Goal: Information Seeking & Learning: Check status

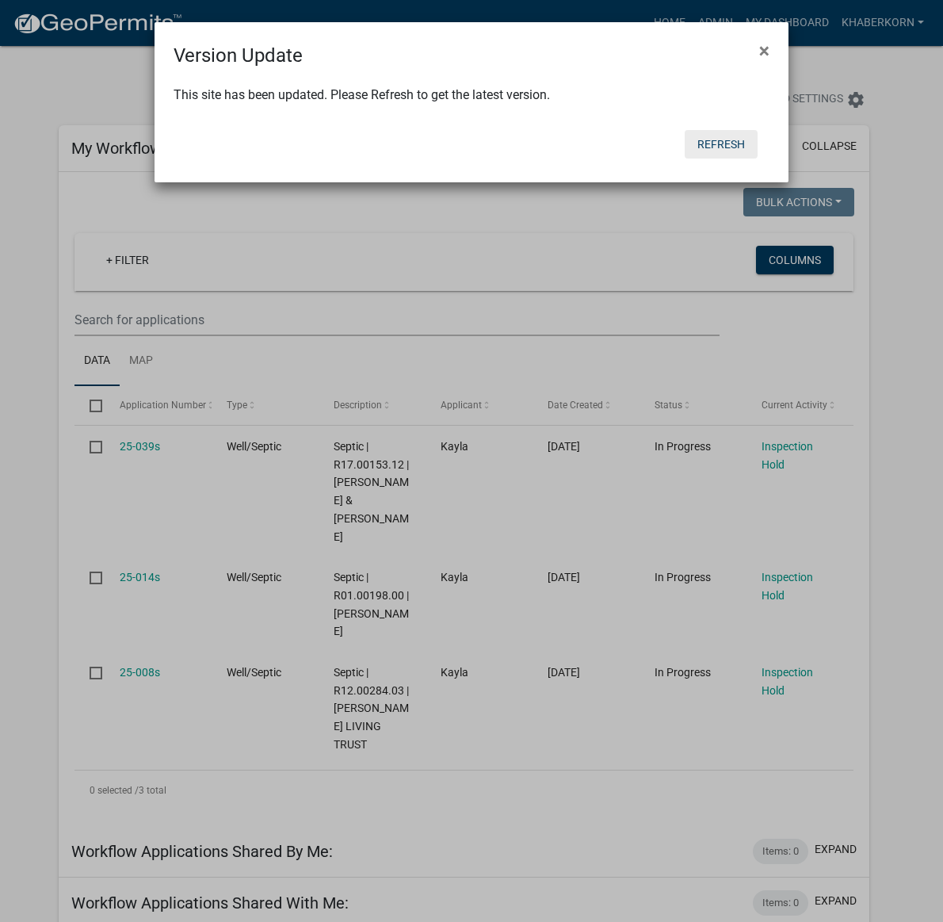
click at [736, 143] on button "Refresh" at bounding box center [721, 144] width 73 height 29
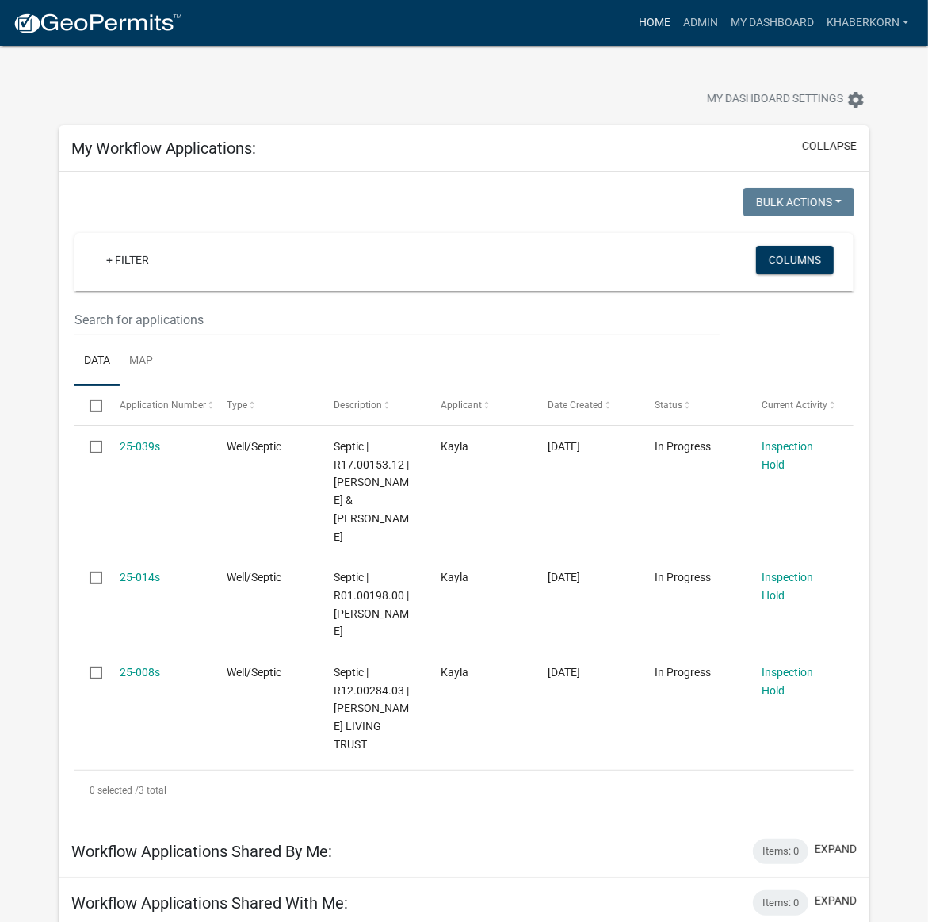
click at [660, 26] on link "Home" at bounding box center [655, 23] width 44 height 30
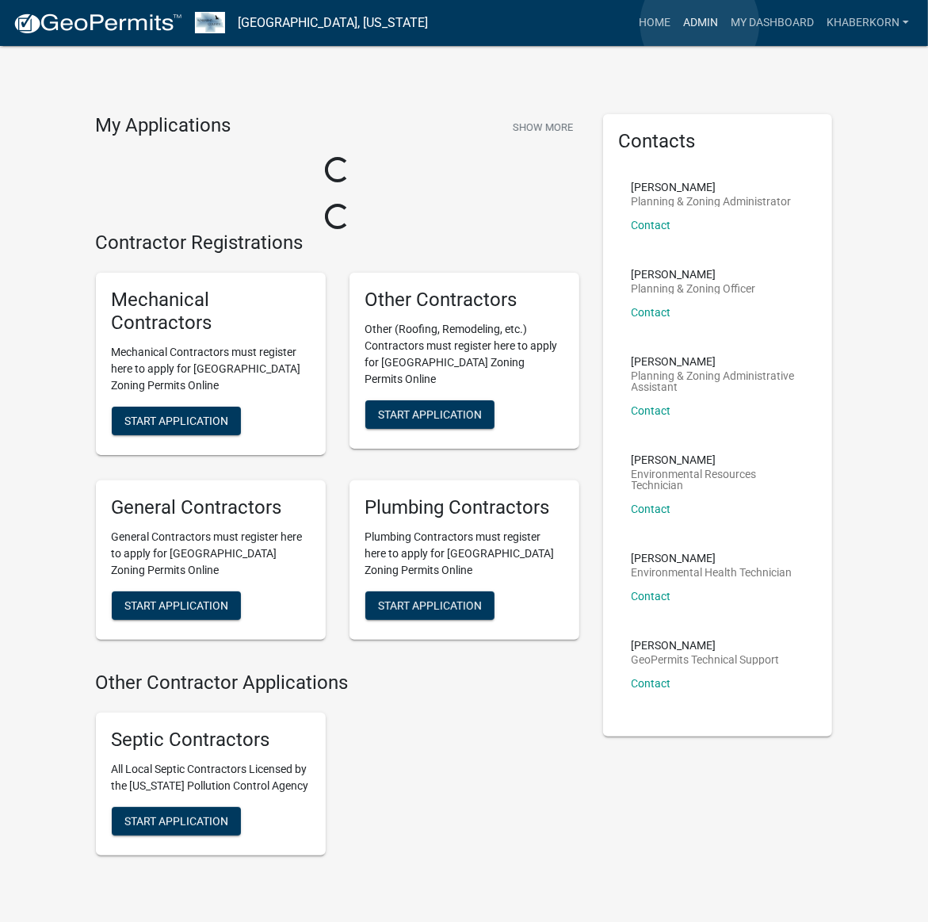
click at [700, 24] on link "Admin" at bounding box center [701, 23] width 48 height 30
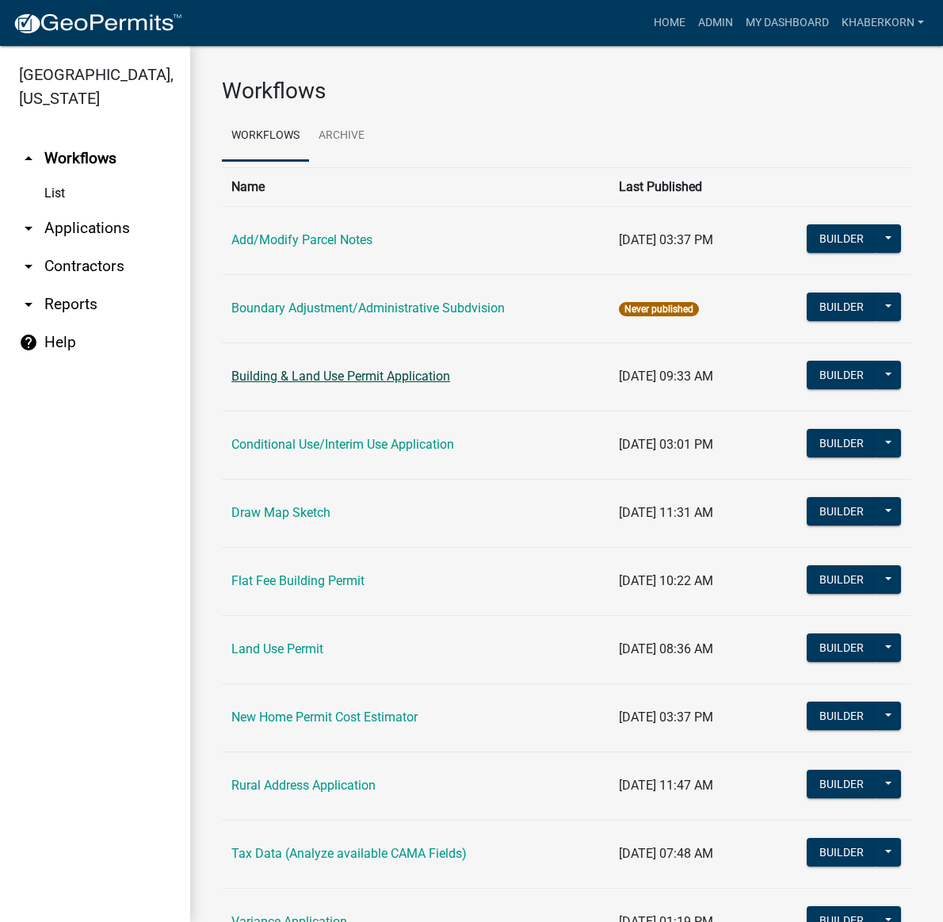
click at [300, 373] on link "Building & Land Use Permit Application" at bounding box center [340, 376] width 219 height 15
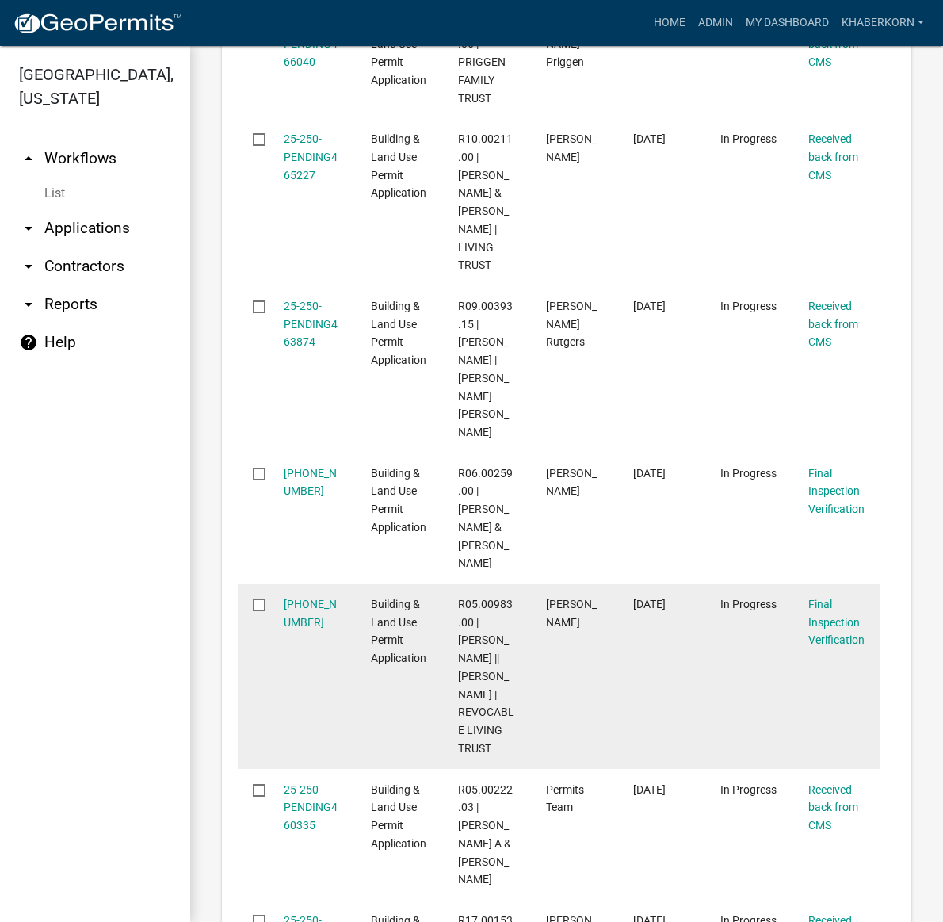
scroll to position [1684, 0]
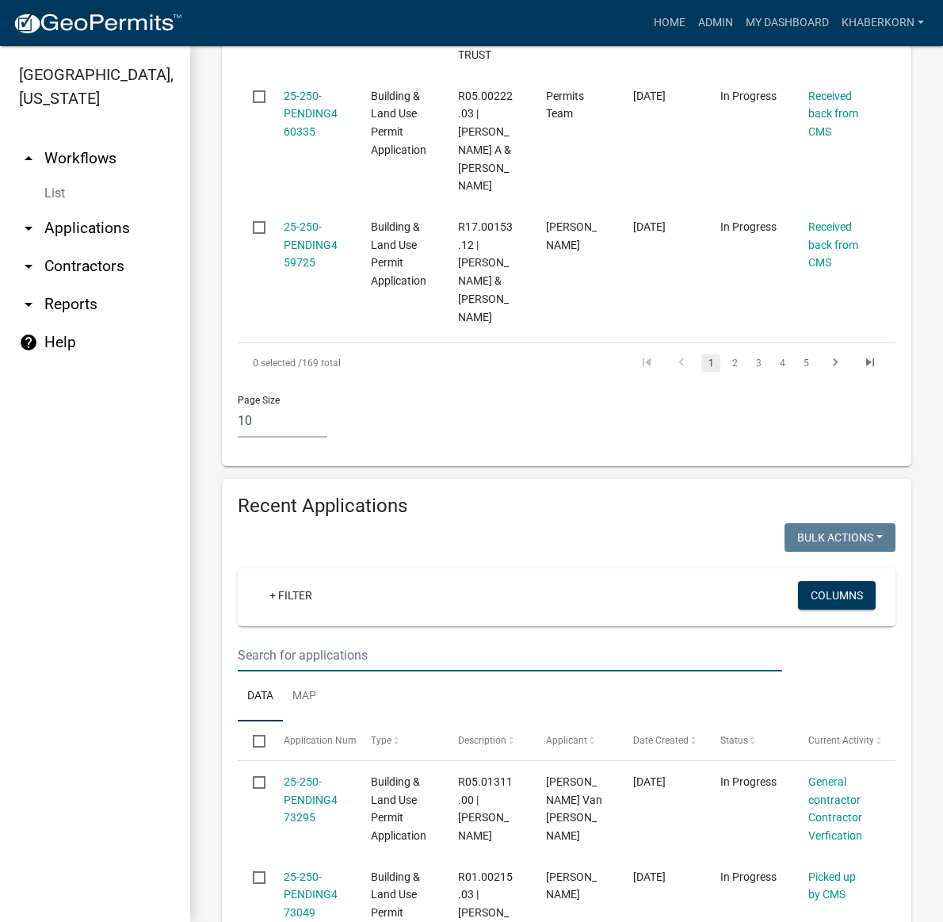
click at [294, 639] on input "text" at bounding box center [510, 655] width 545 height 33
type input "R11.00163.00"
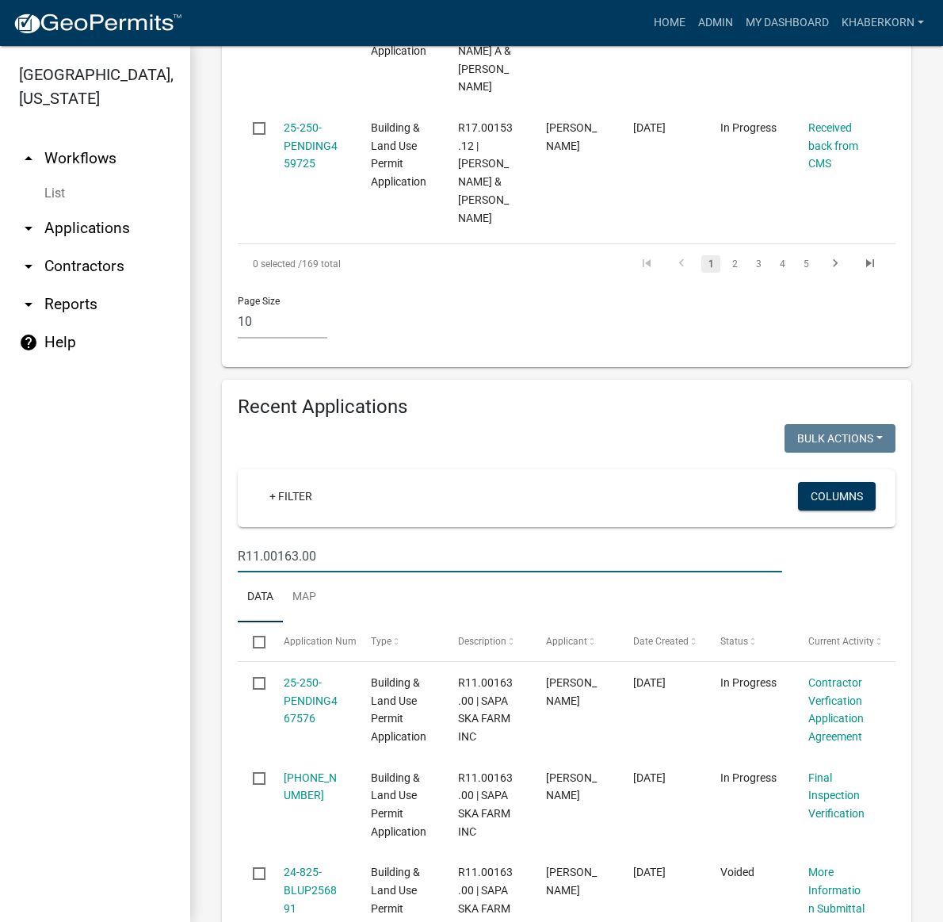
scroll to position [1864, 0]
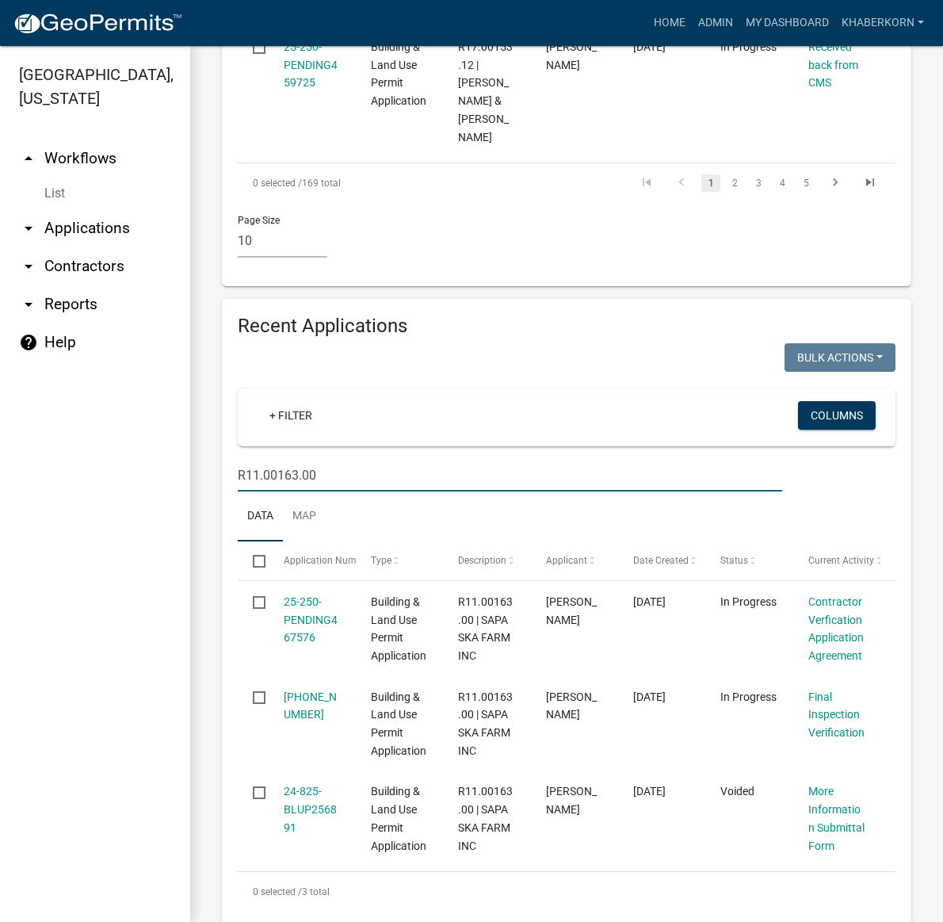
click at [67, 231] on link "arrow_drop_down Applications" at bounding box center [95, 228] width 190 height 38
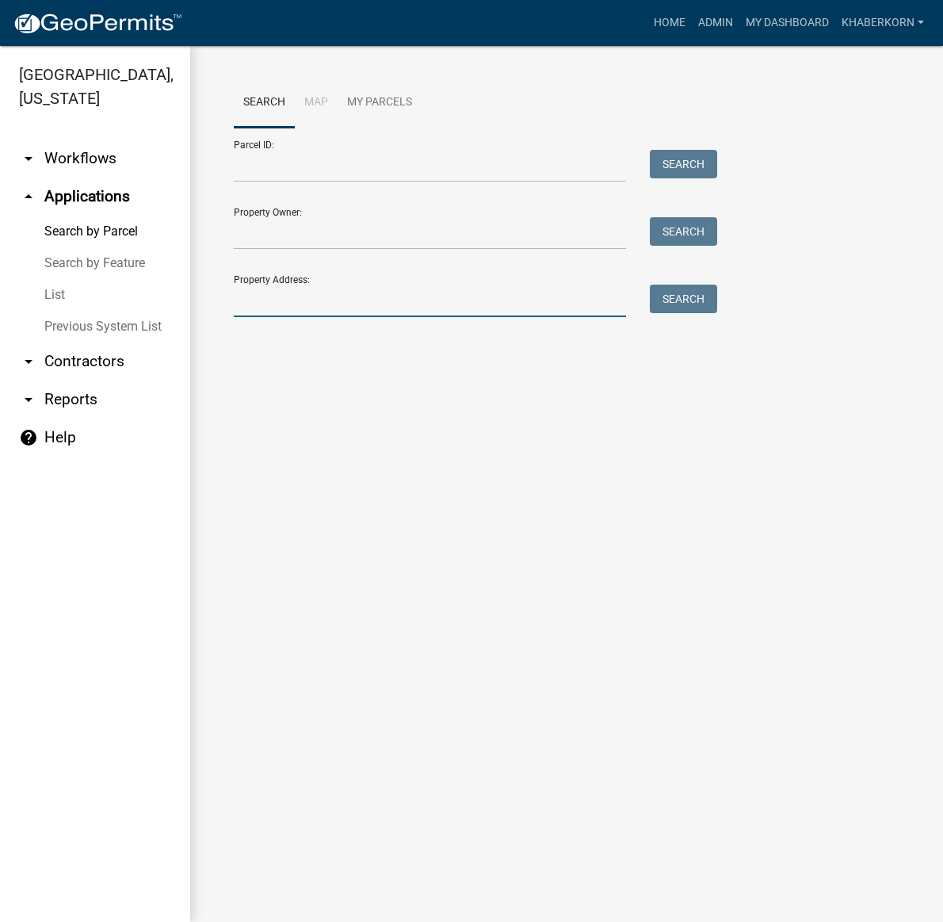
click at [292, 294] on input "Property Address:" at bounding box center [430, 301] width 392 height 33
type input "70249 350th Ave"
click at [670, 305] on button "Search" at bounding box center [683, 299] width 67 height 29
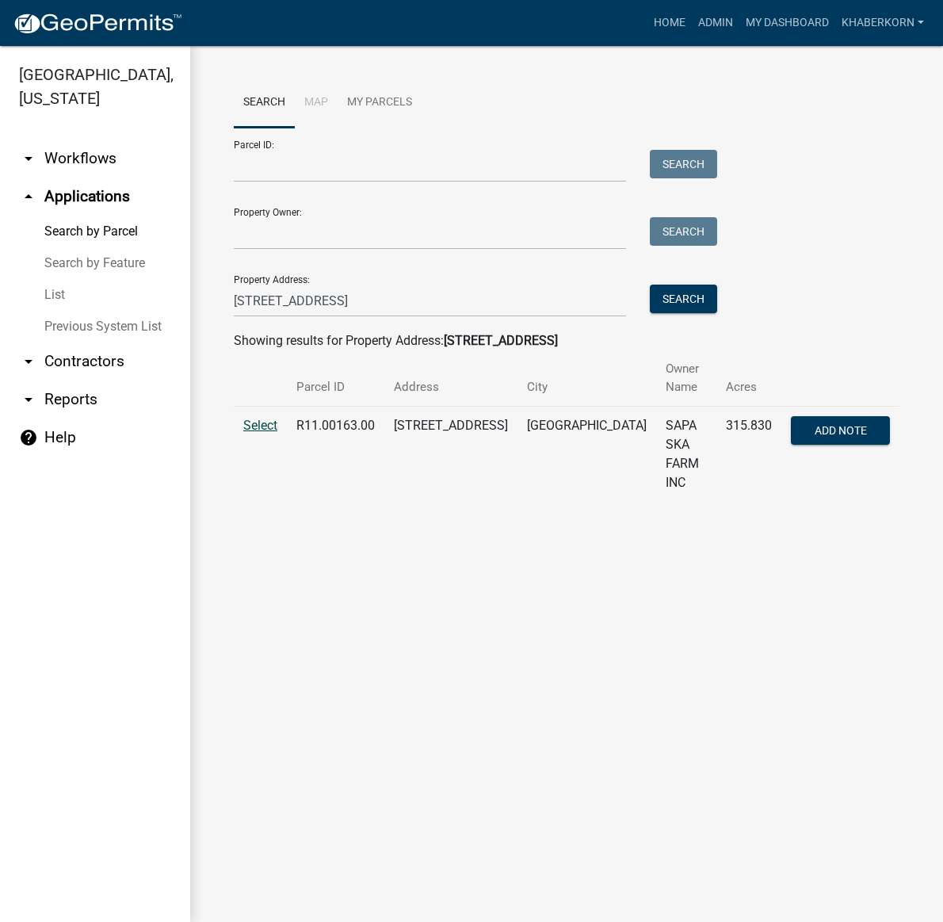
click at [266, 418] on span "Select" at bounding box center [260, 425] width 34 height 15
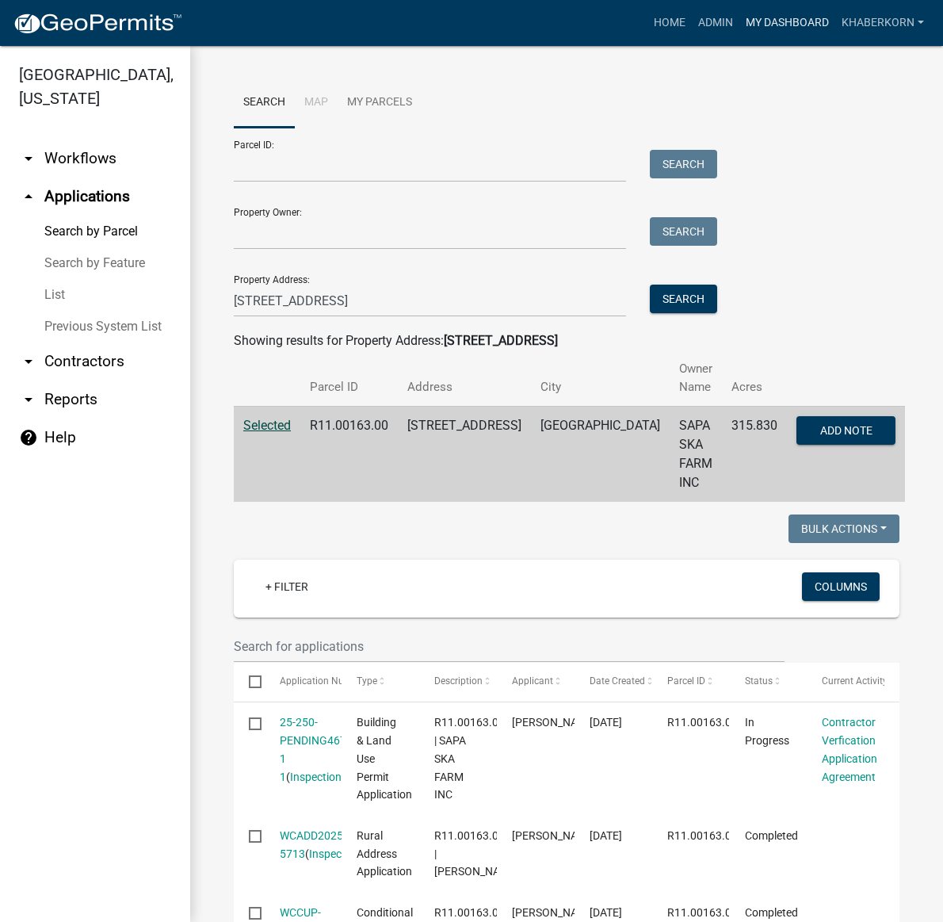
click at [782, 25] on link "My Dashboard" at bounding box center [788, 23] width 96 height 30
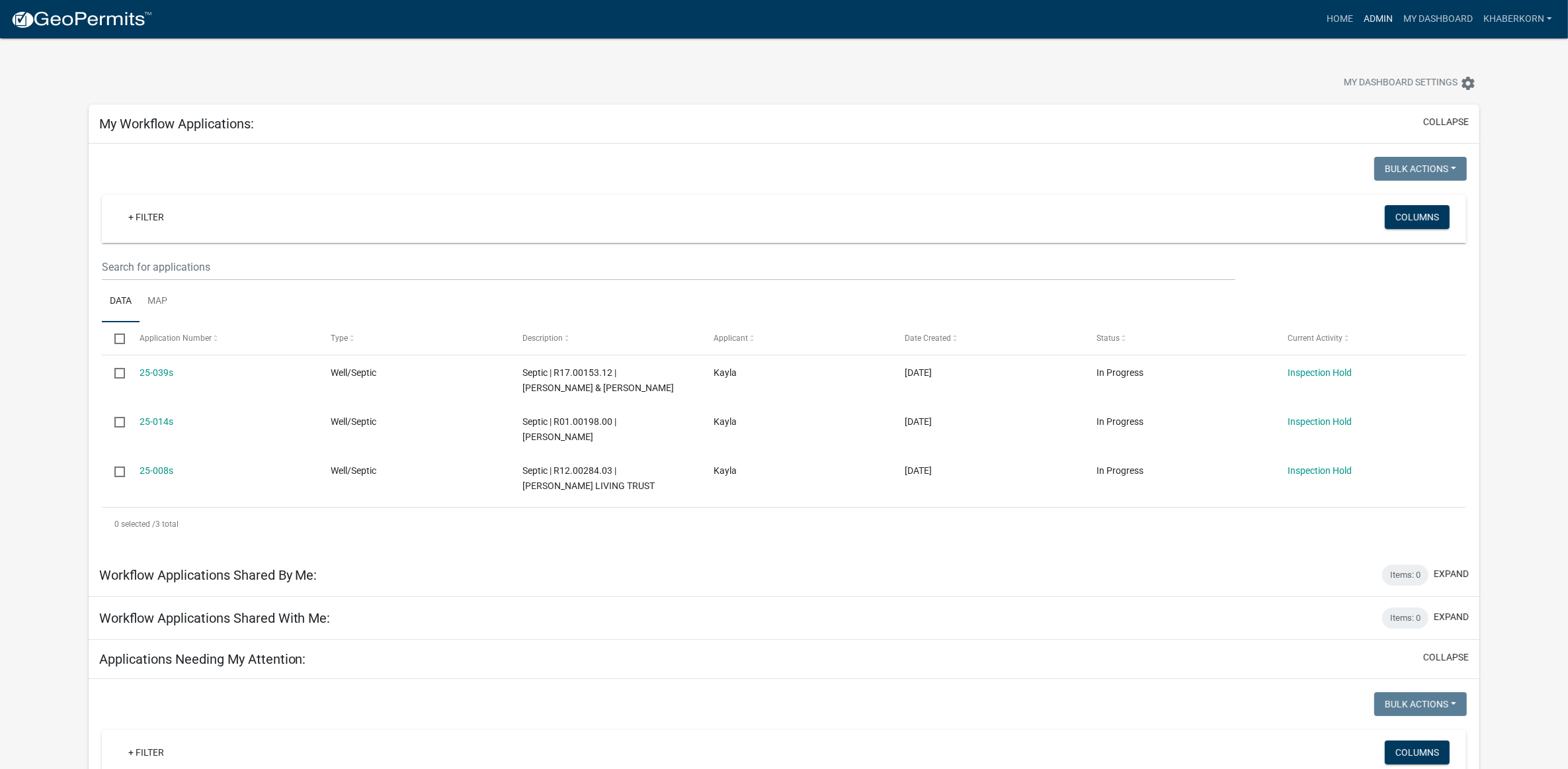
click at [774, 28] on link "Admin" at bounding box center [1379, 19] width 40 height 25
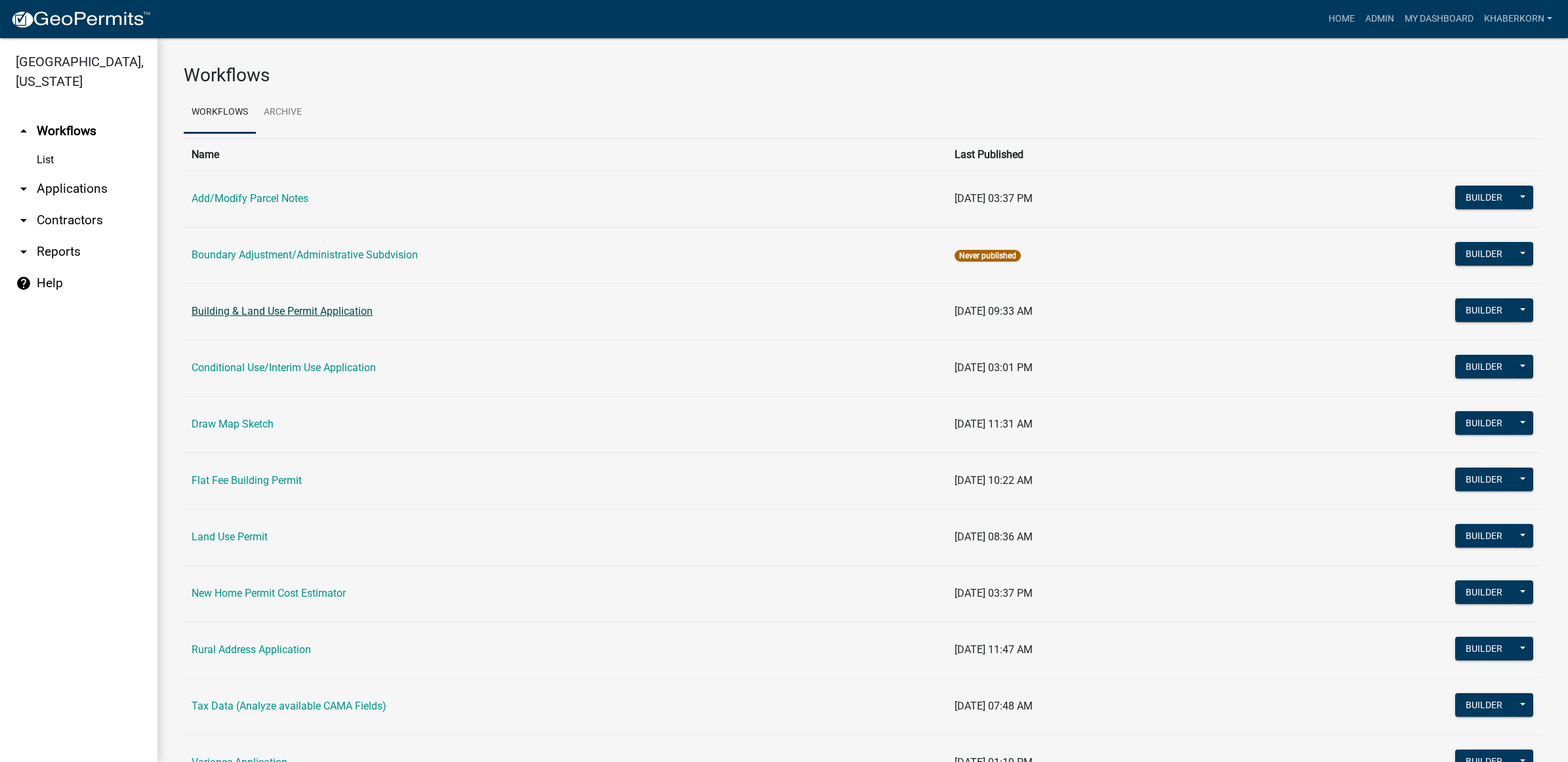
click at [237, 309] on link "Building & Land Use Permit Application" at bounding box center [281, 311] width 181 height 12
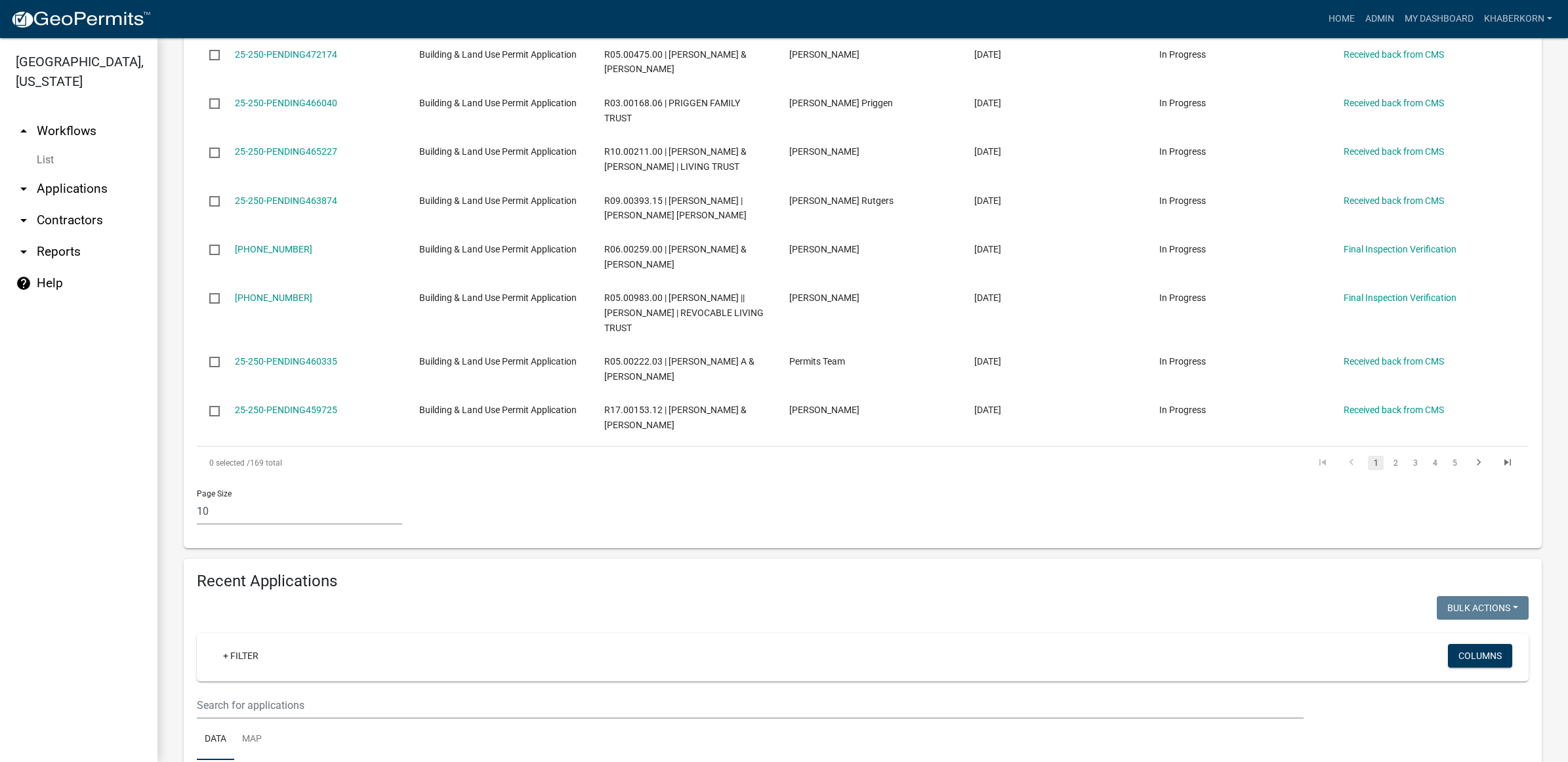
scroll to position [738, 0]
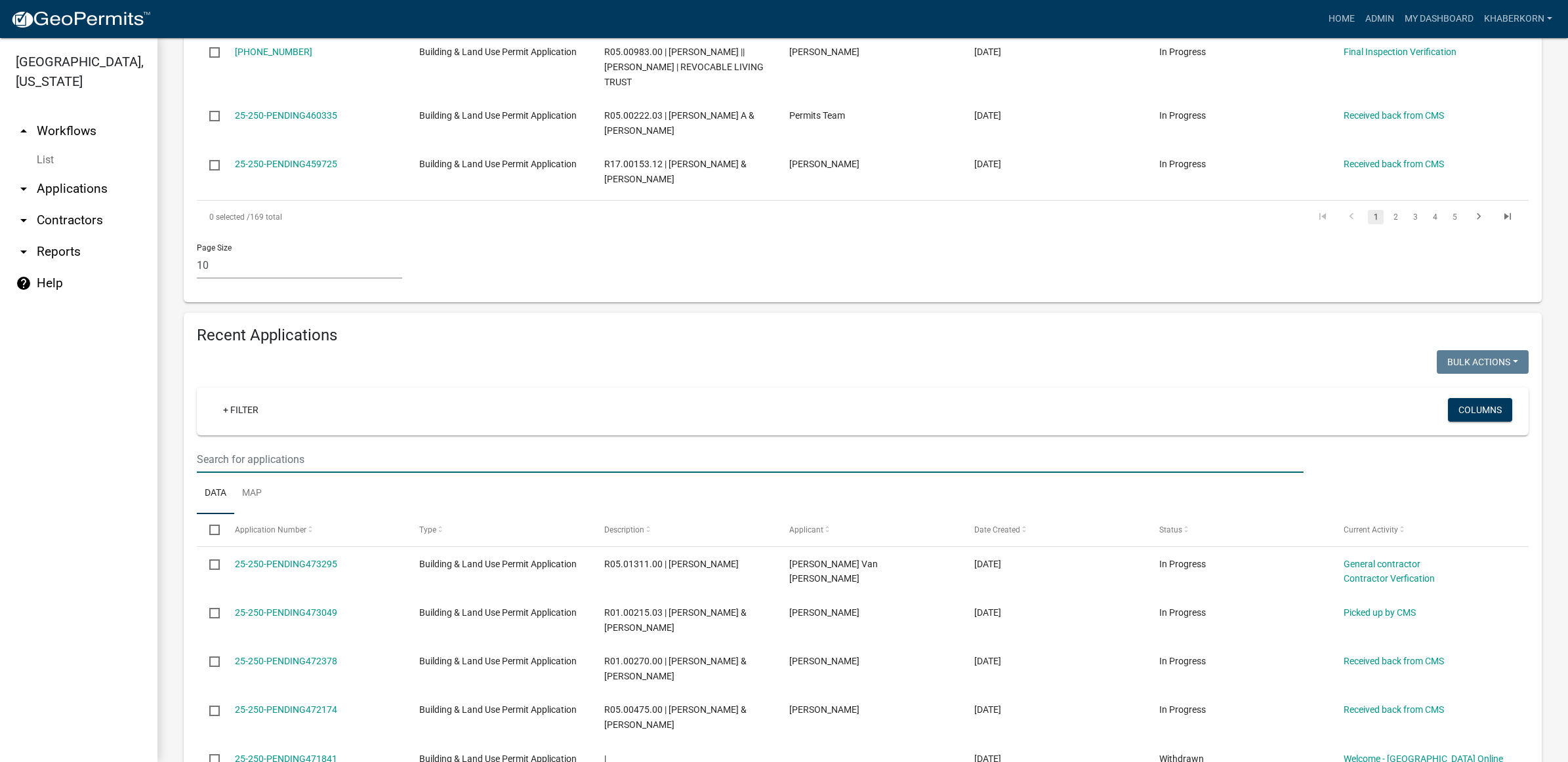
click at [236, 473] on input "text" at bounding box center [750, 459] width 1106 height 27
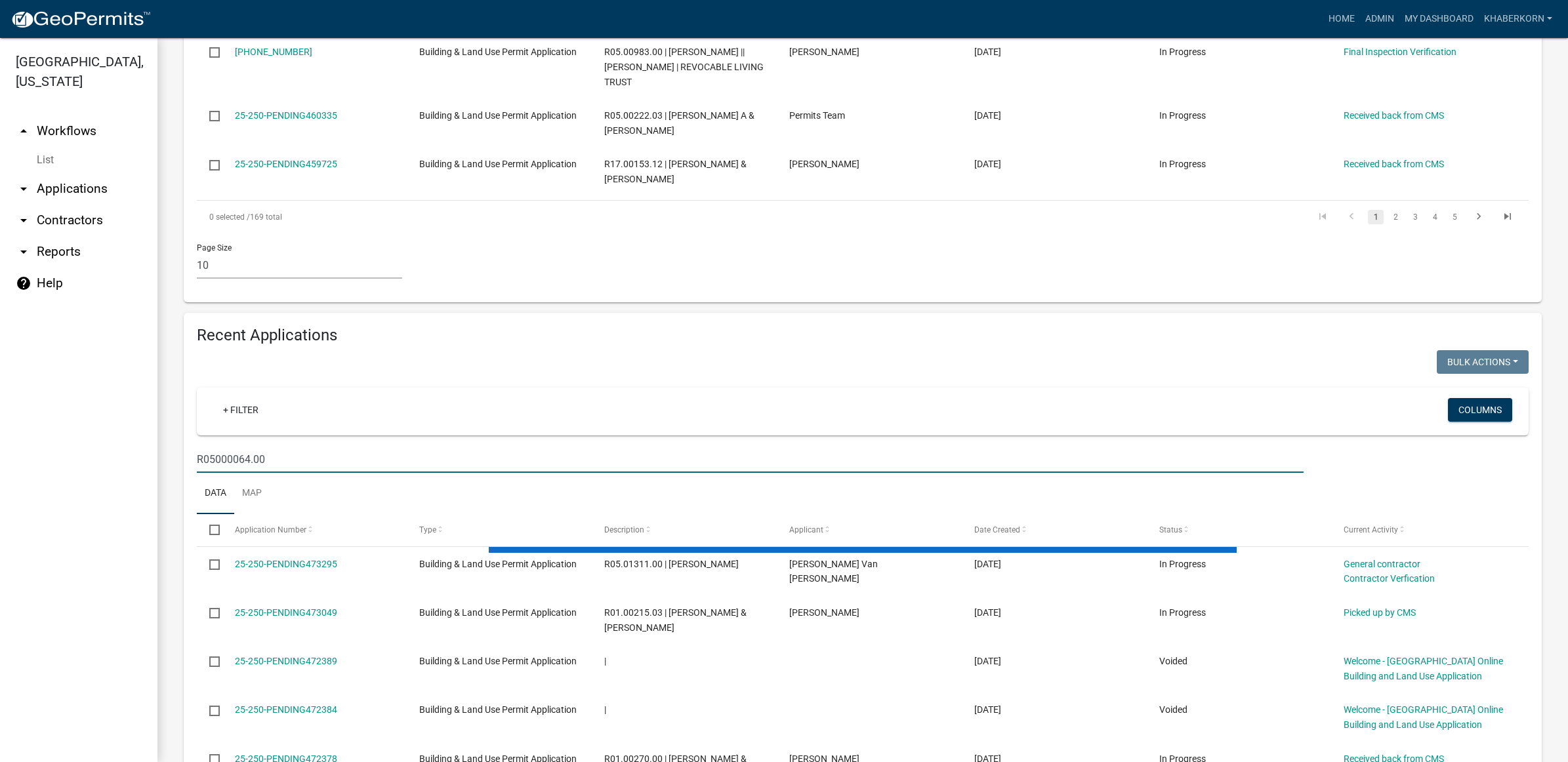
scroll to position [643, 0]
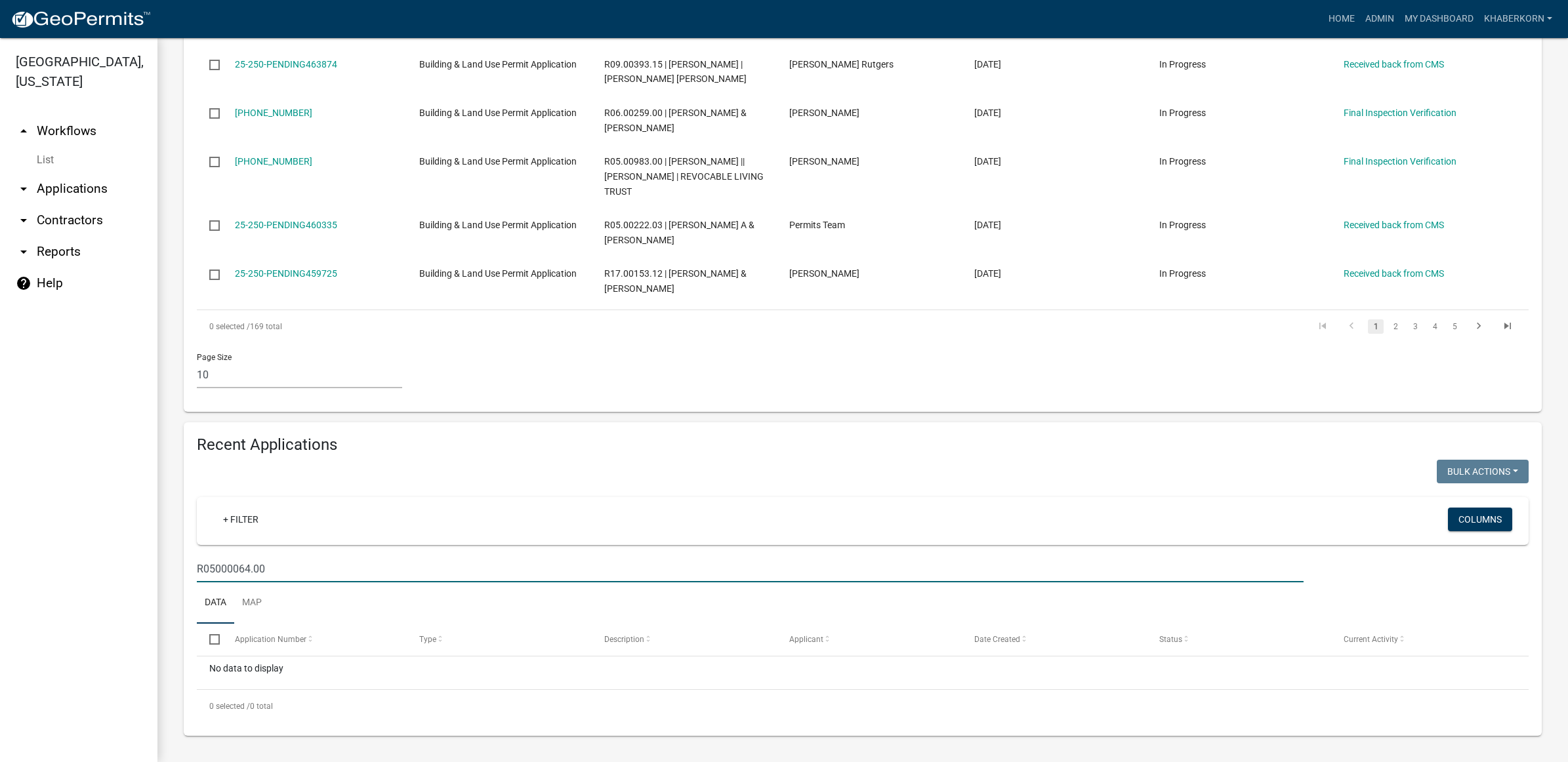
click at [213, 566] on input "R05000064.00" at bounding box center [750, 568] width 1106 height 27
click at [223, 569] on input "R05.000064.00" at bounding box center [750, 568] width 1106 height 27
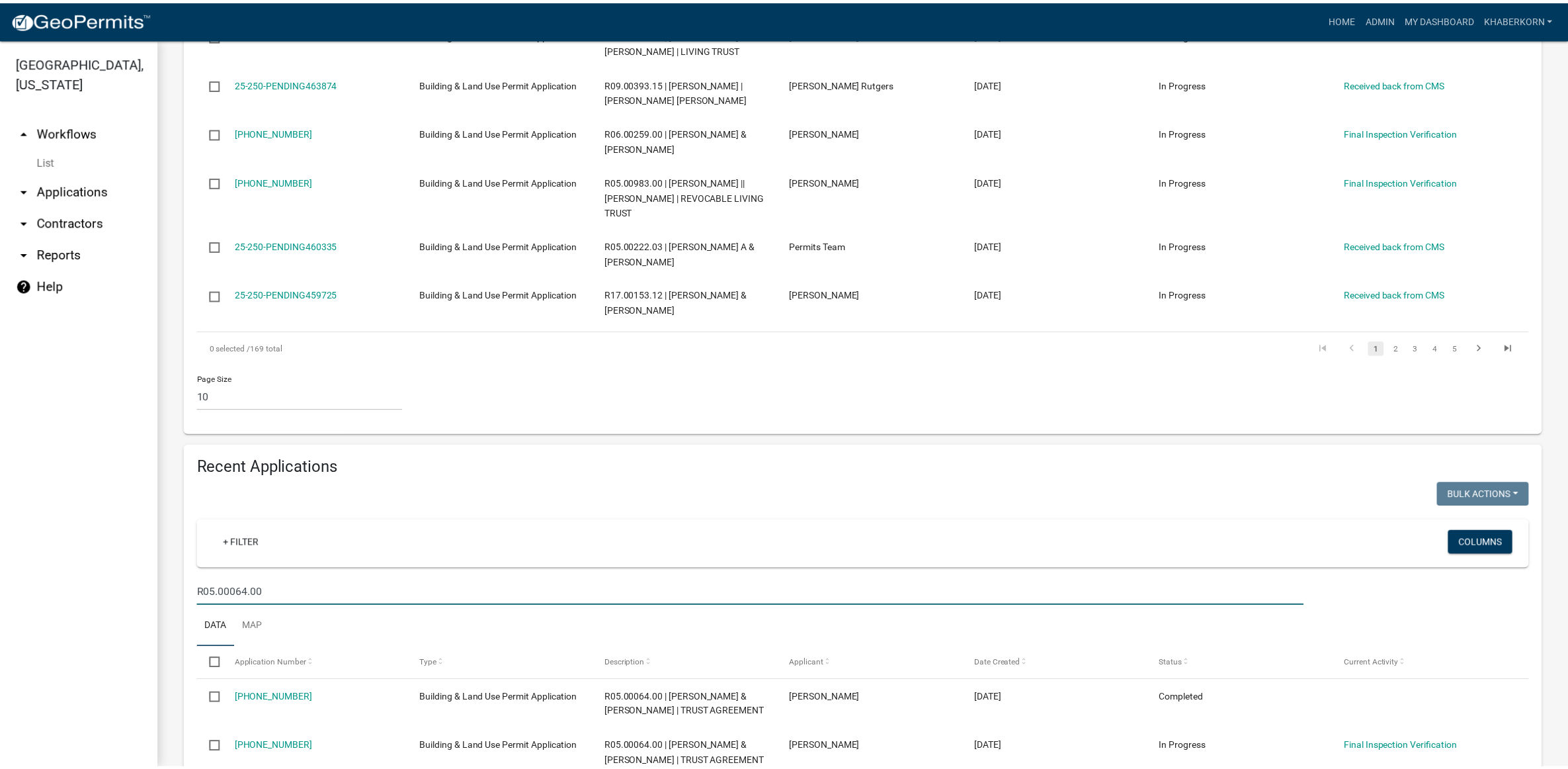
scroll to position [718, 0]
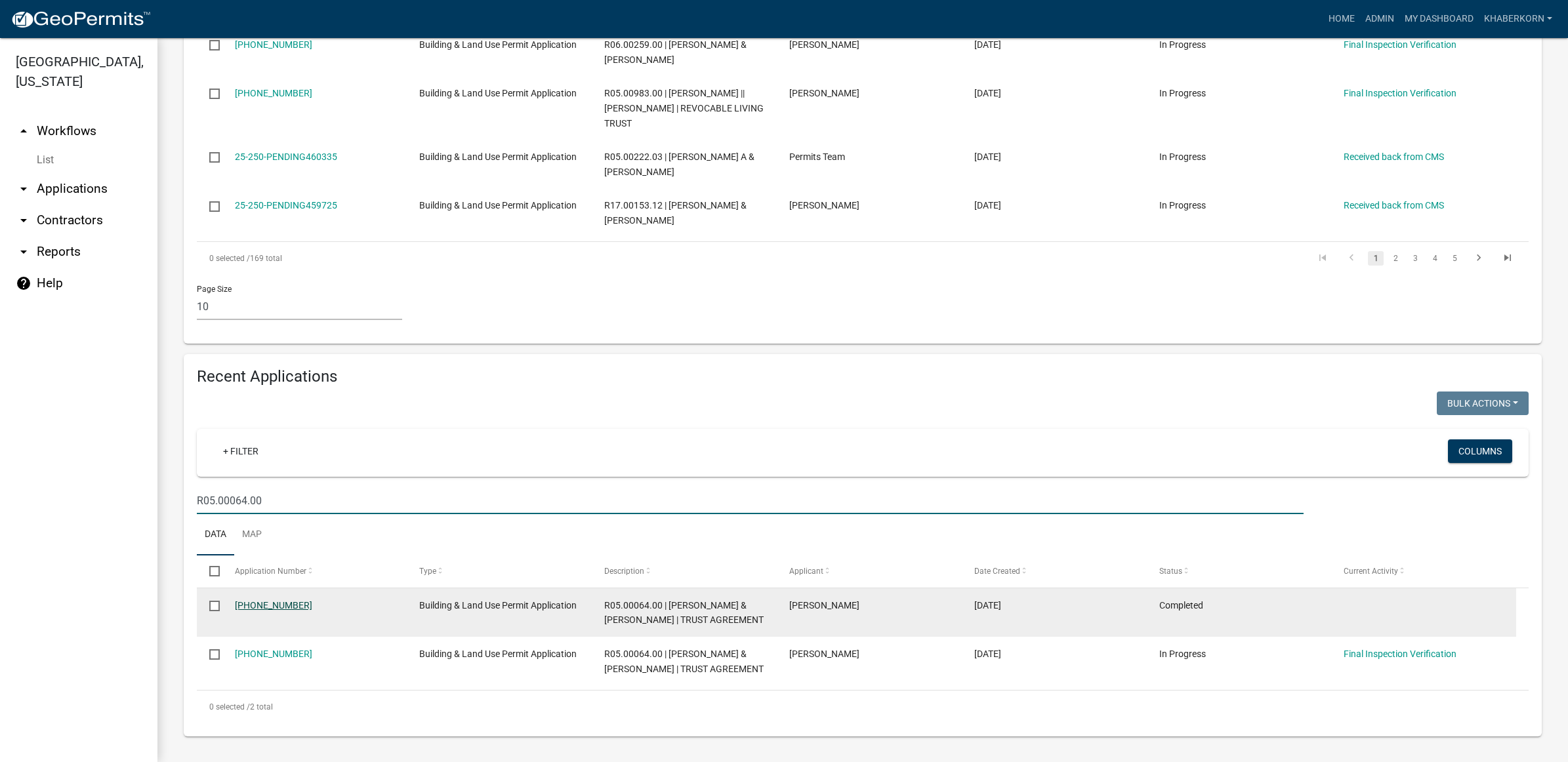
type input "R05.00064.00"
click at [266, 603] on link "24-825-189" at bounding box center [274, 605] width 78 height 11
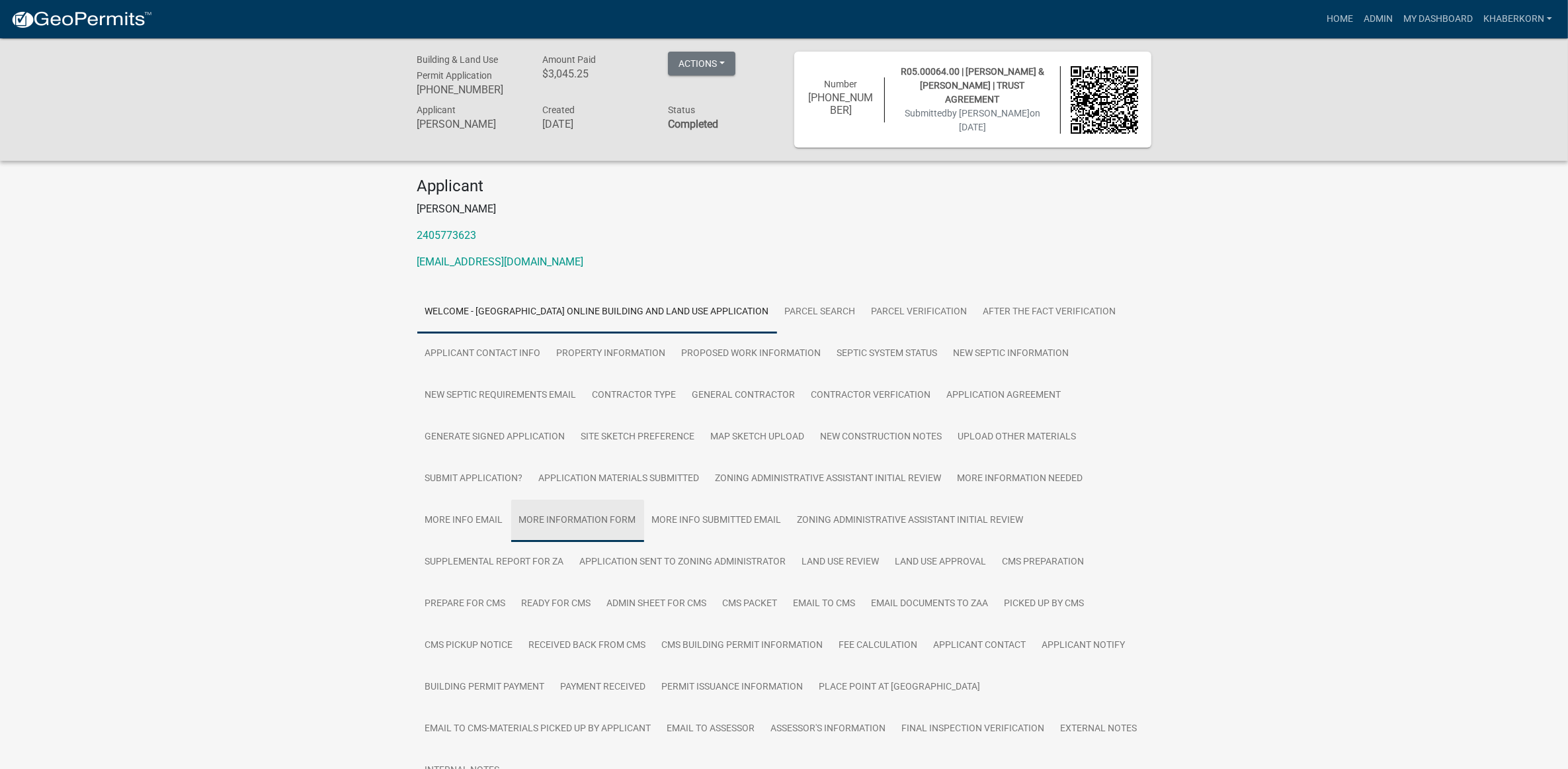
click at [599, 510] on link "More Information Form" at bounding box center [577, 520] width 133 height 43
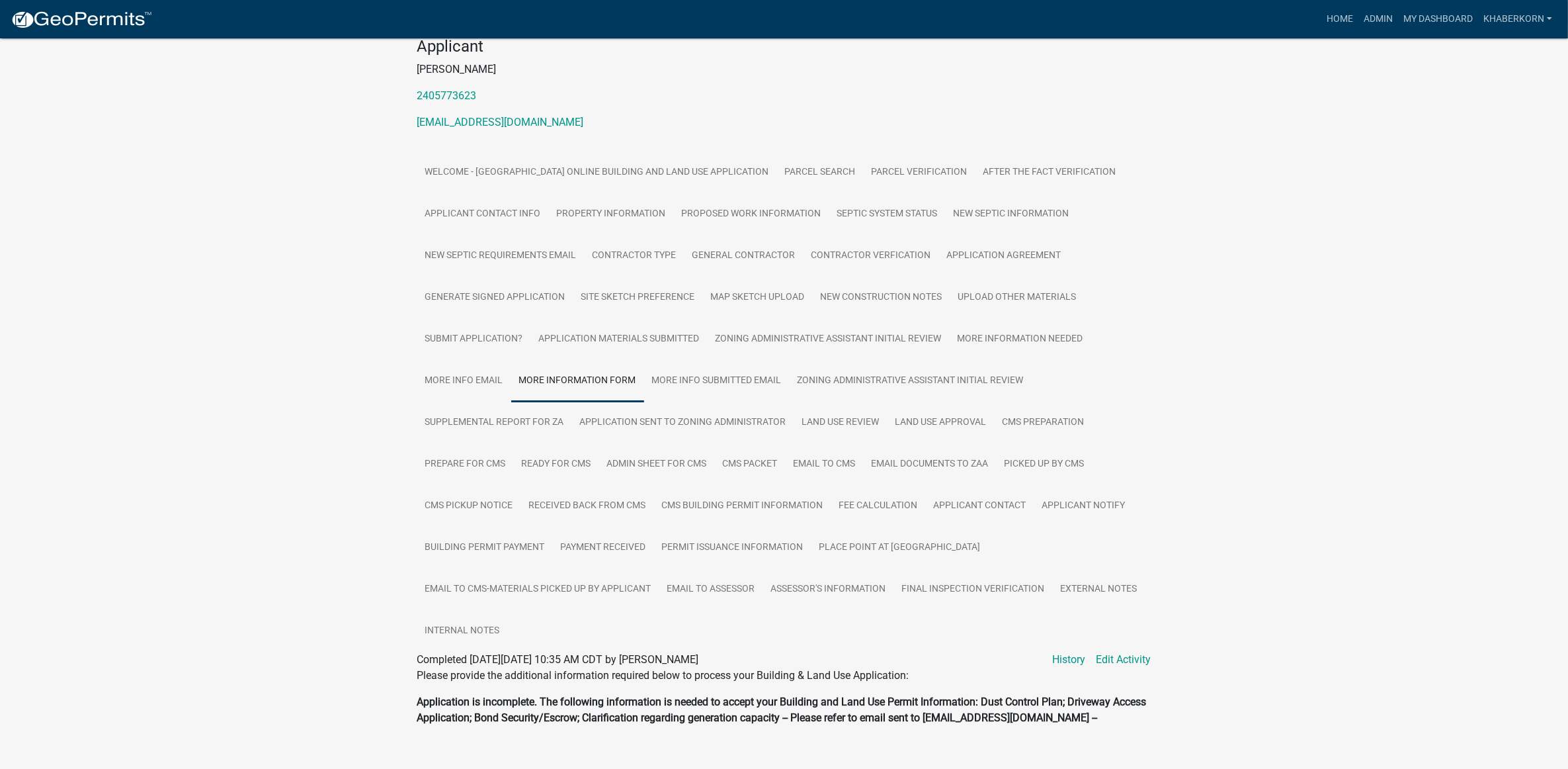
scroll to position [110, 0]
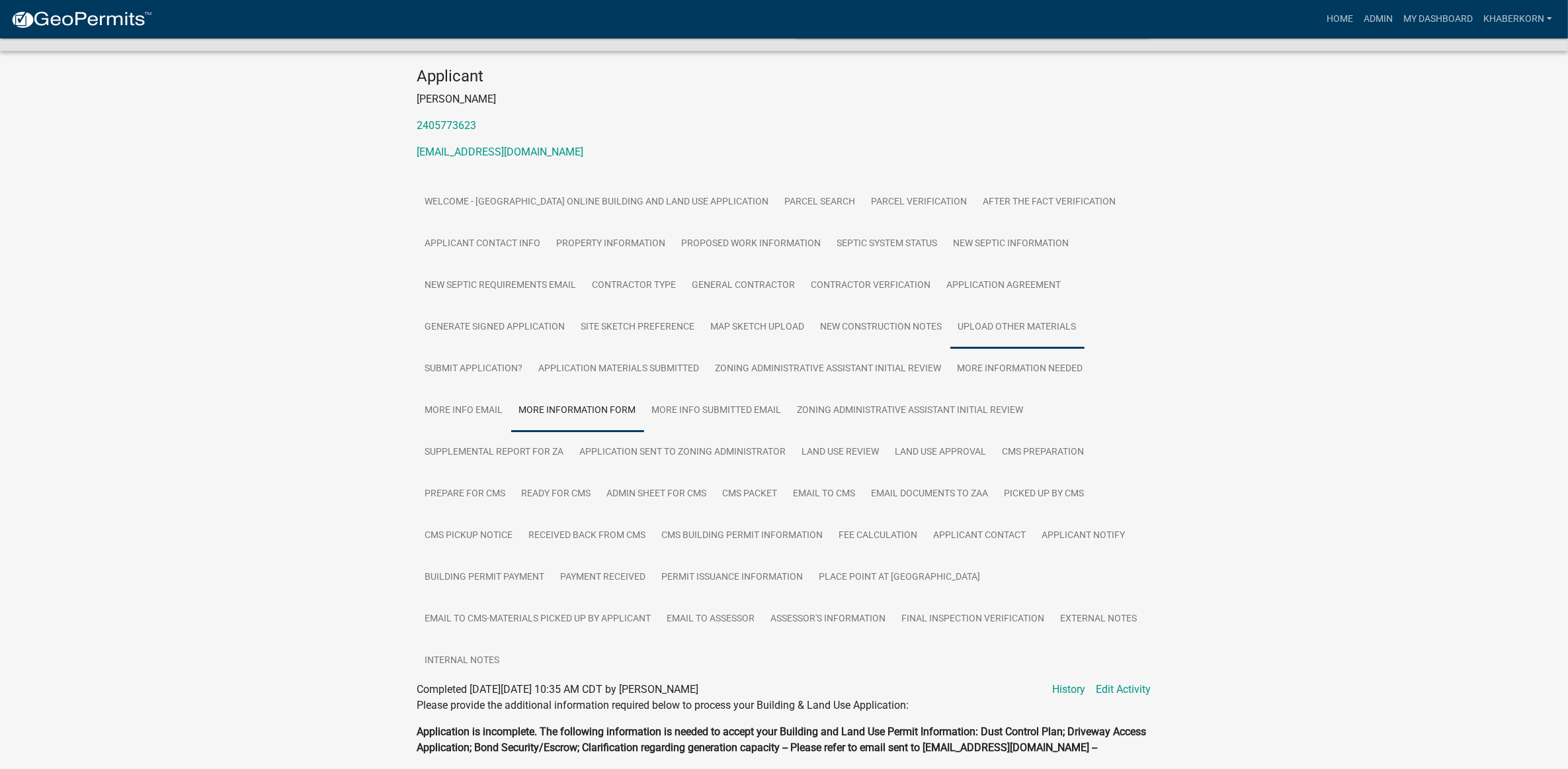
click at [774, 331] on link "Upload Other Materials" at bounding box center [1017, 327] width 134 height 43
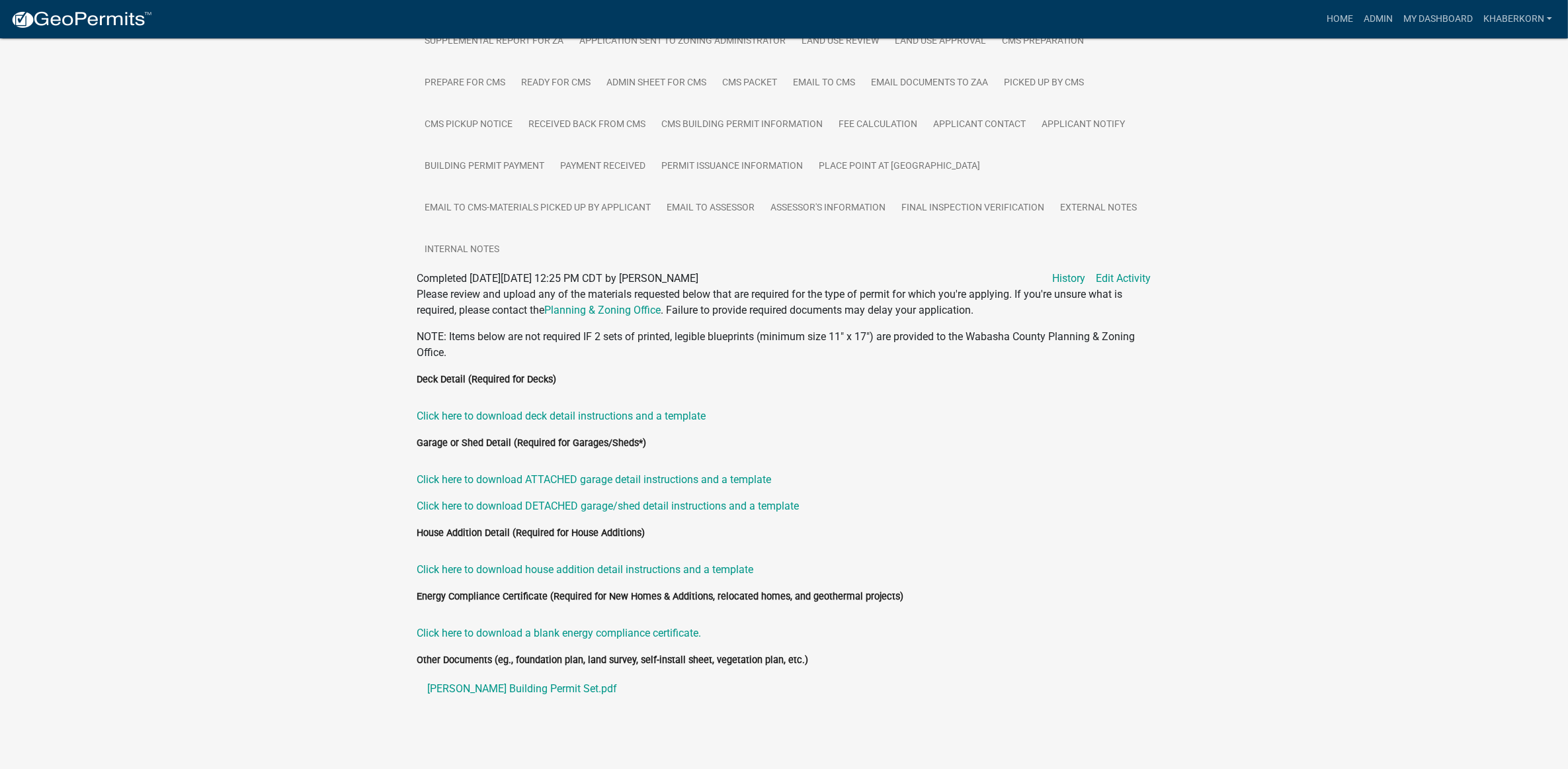
scroll to position [273, 0]
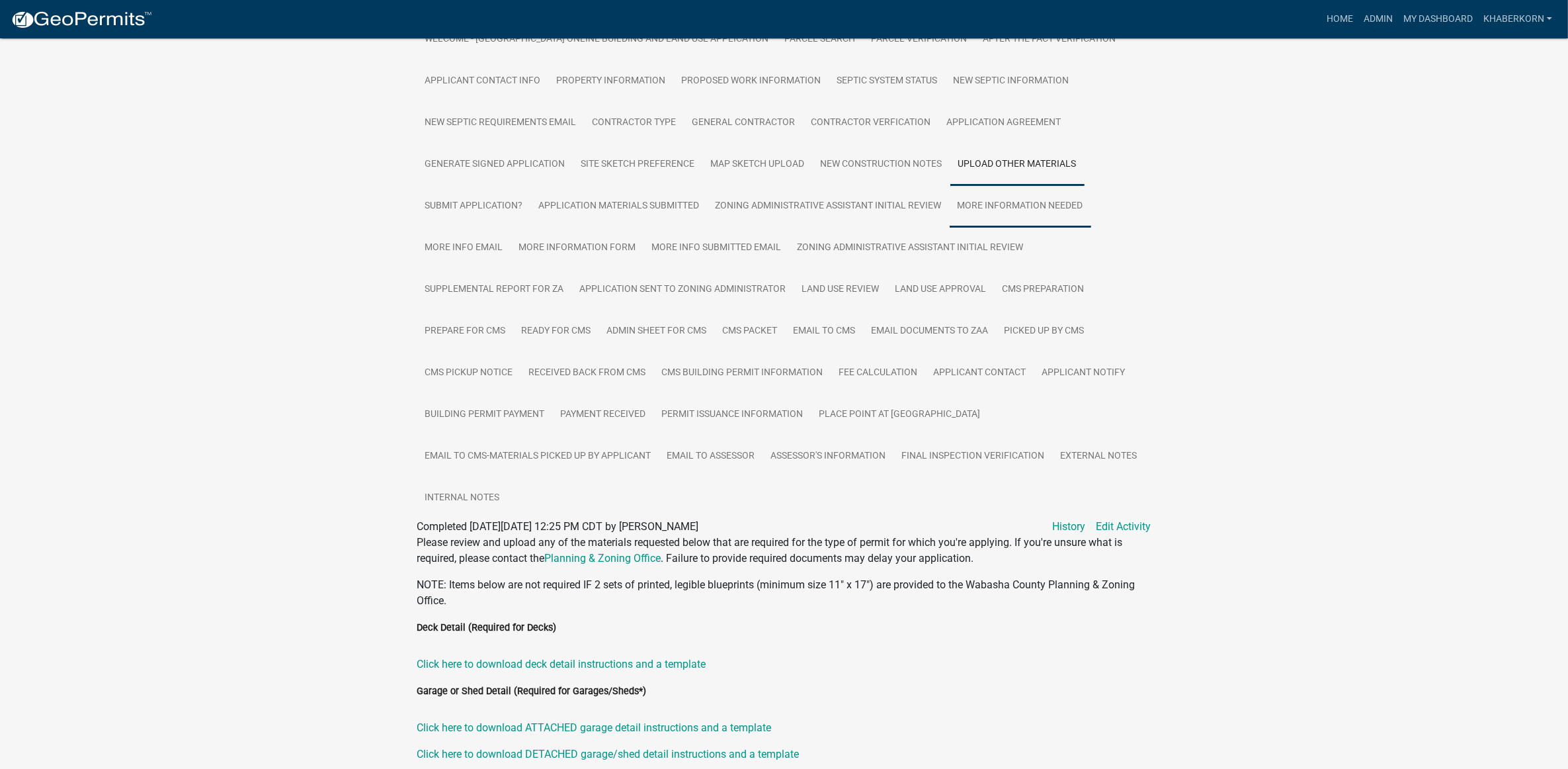
click at [774, 193] on link "More Information Needed" at bounding box center [1021, 206] width 142 height 43
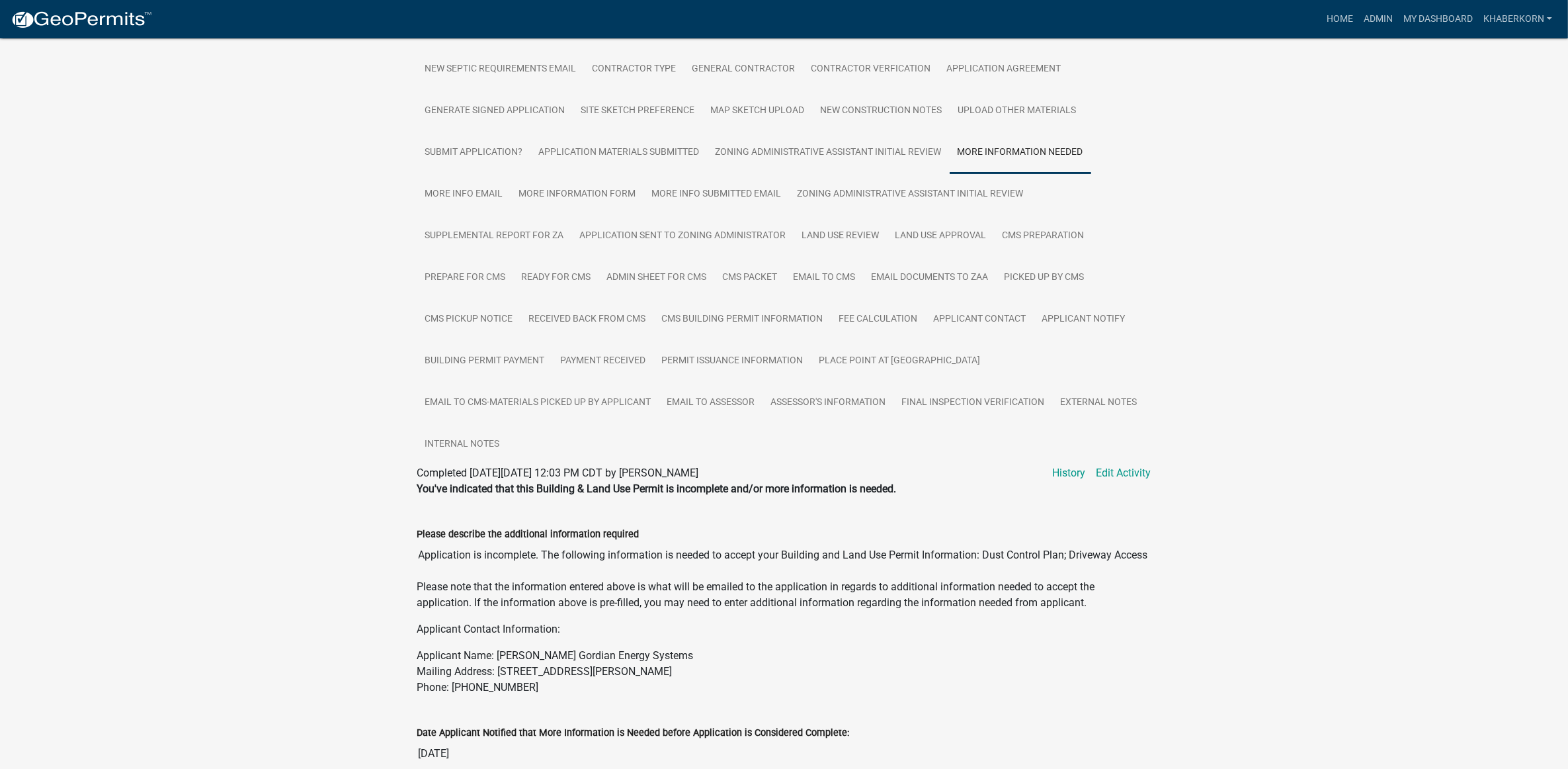
scroll to position [245, 0]
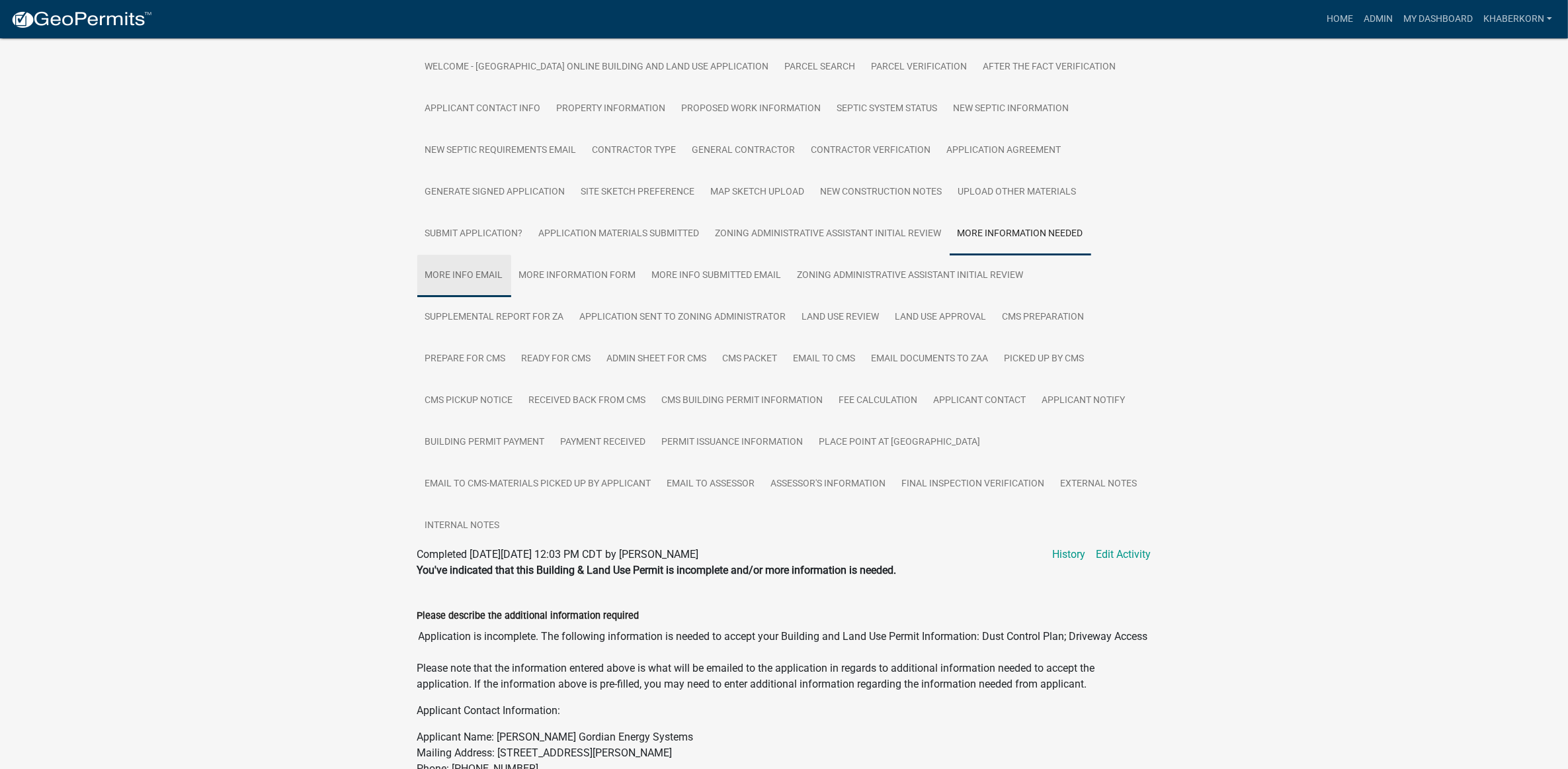
click at [463, 255] on link "More Info Email" at bounding box center [464, 276] width 94 height 43
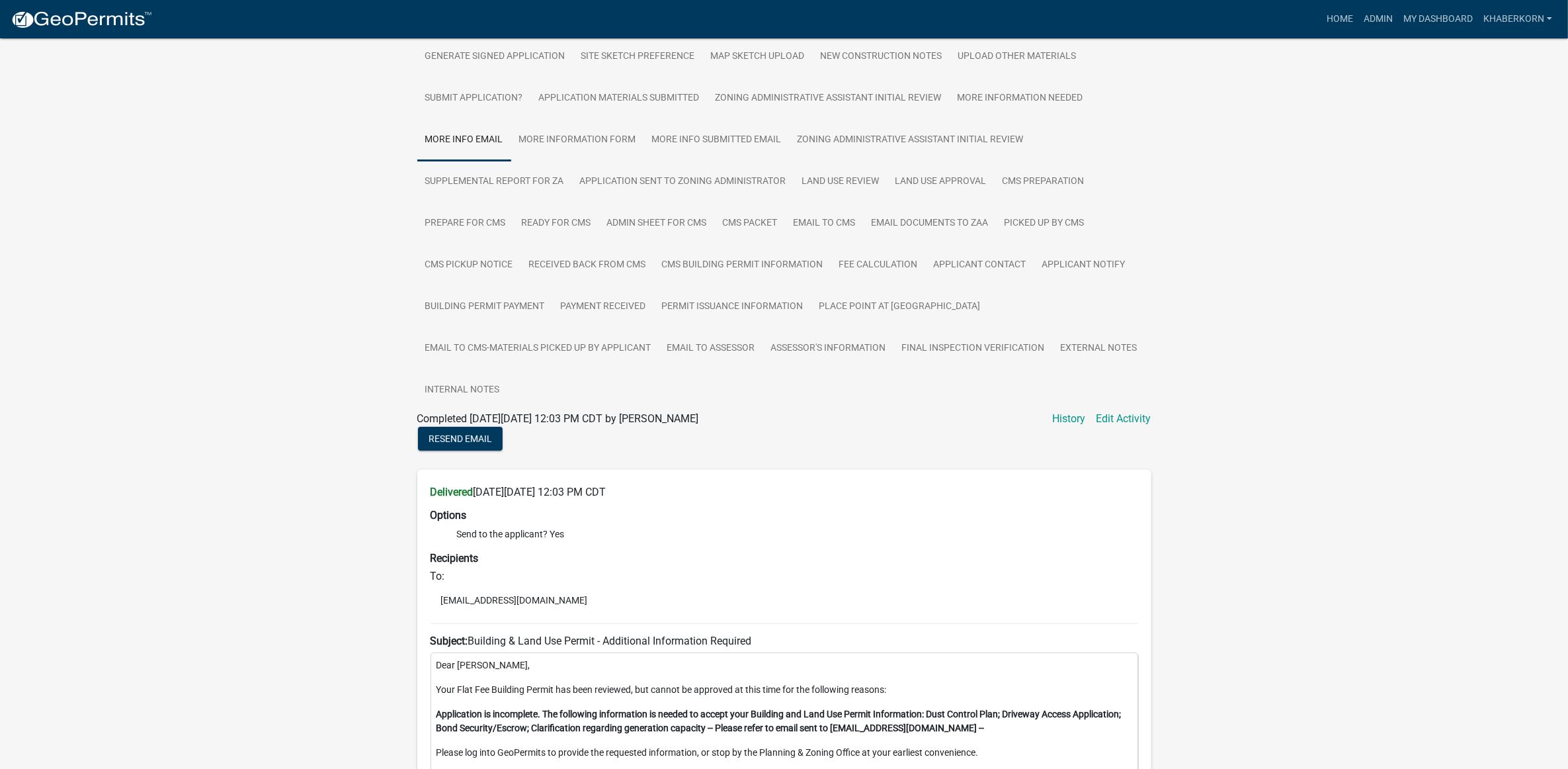
scroll to position [49, 0]
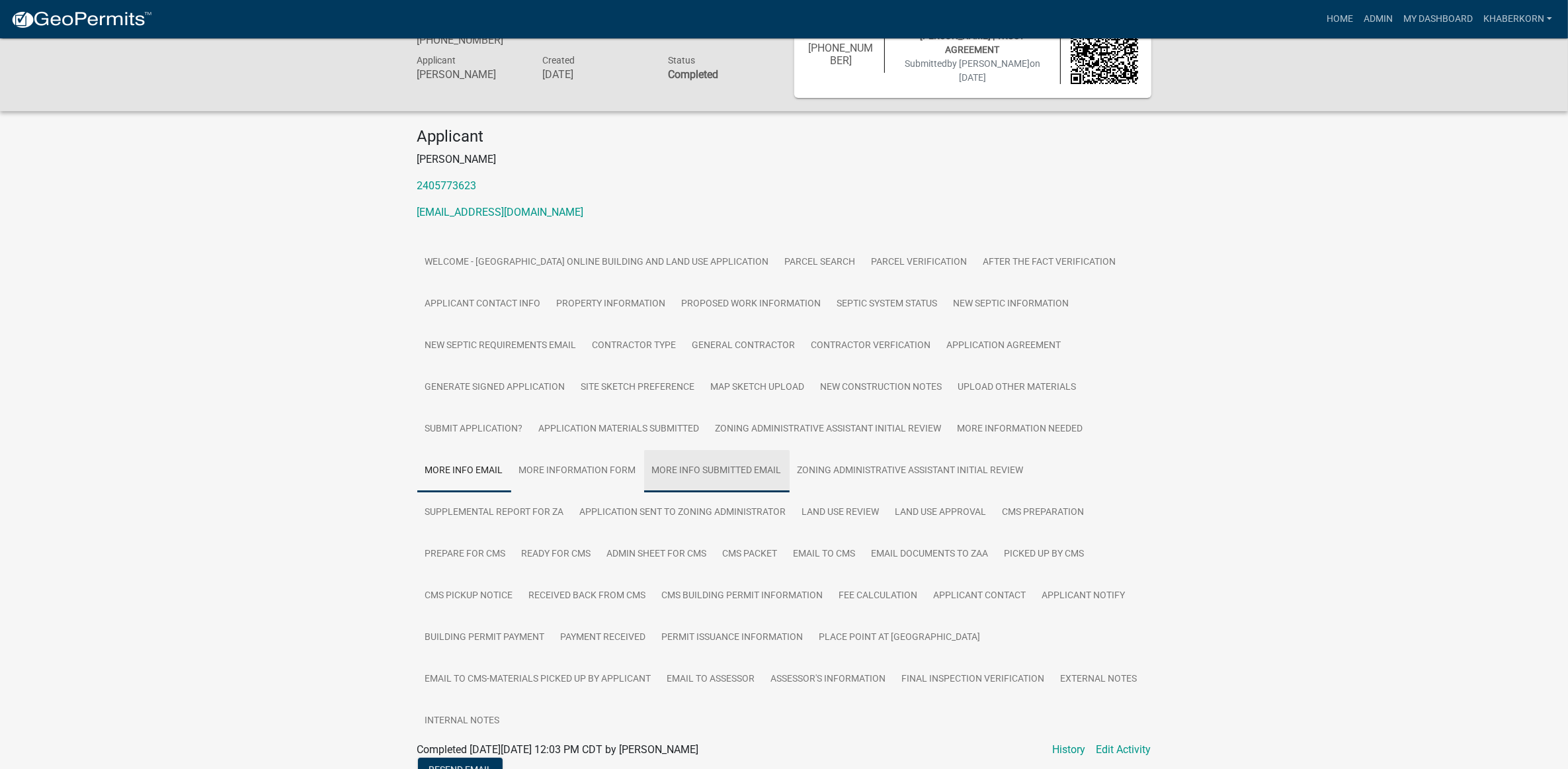
click at [704, 453] on link "More Info Submitted Email" at bounding box center [717, 471] width 145 height 43
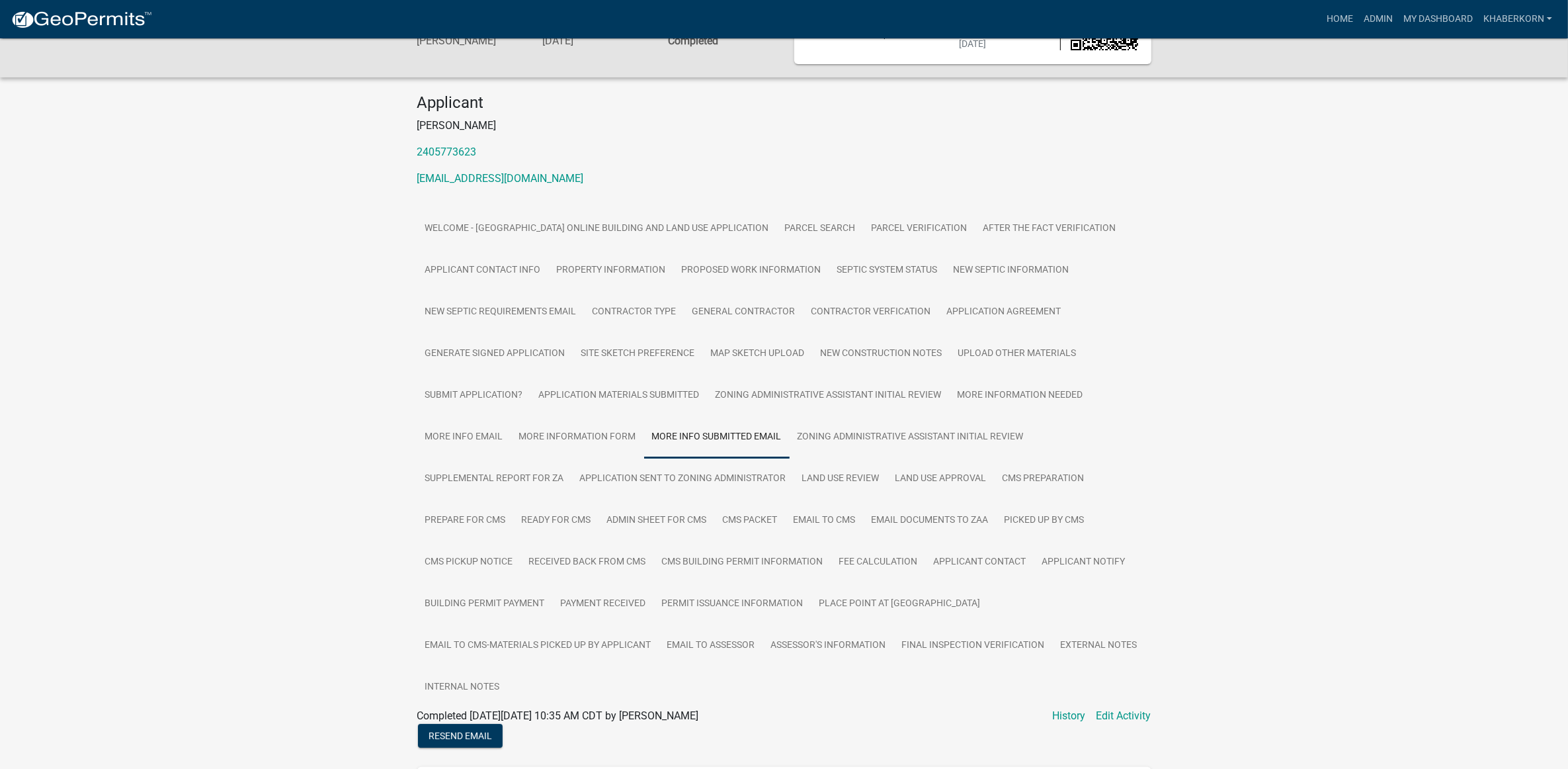
scroll to position [0, 0]
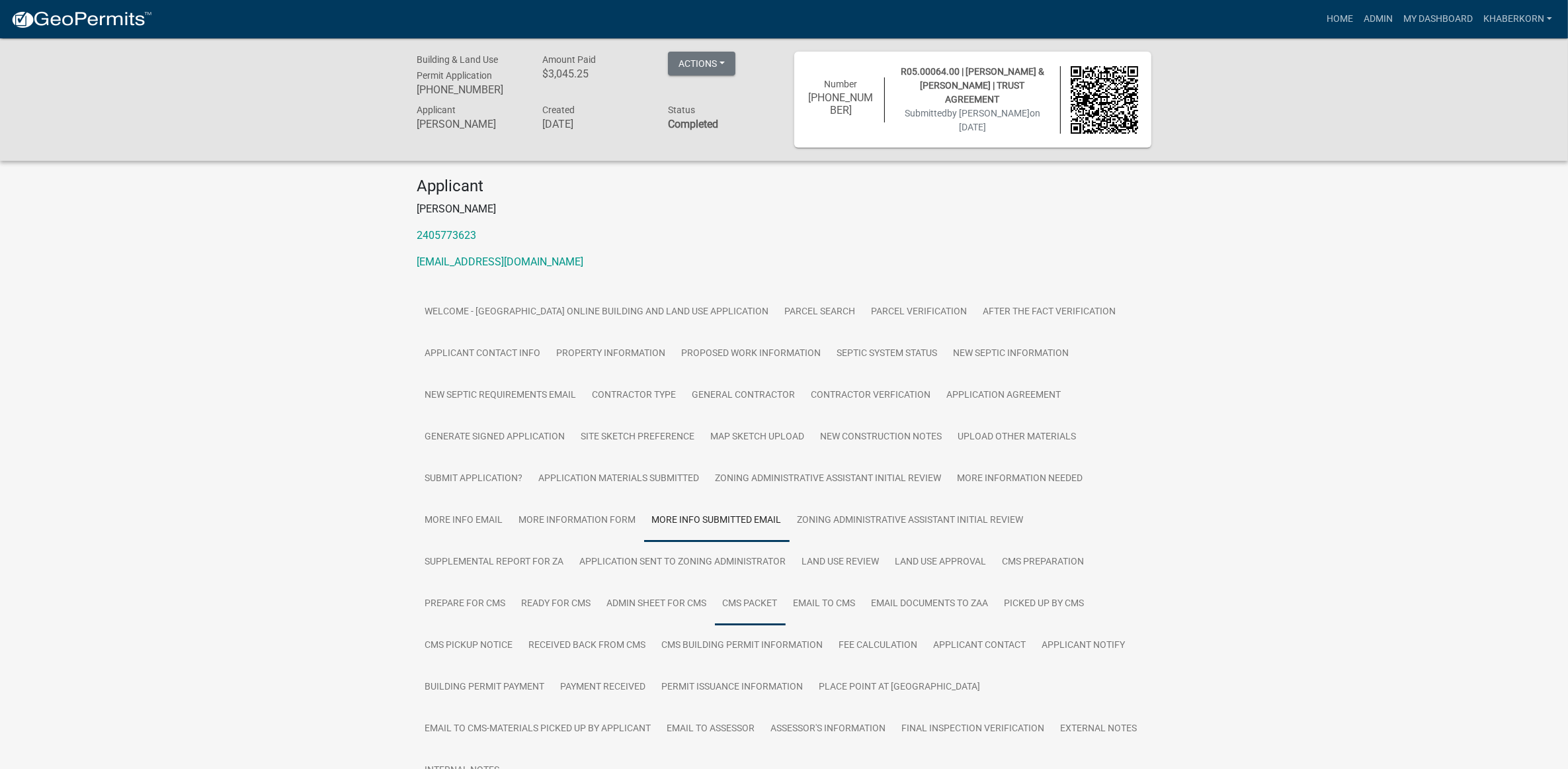
click at [739, 586] on link "CMS Packet" at bounding box center [750, 604] width 71 height 43
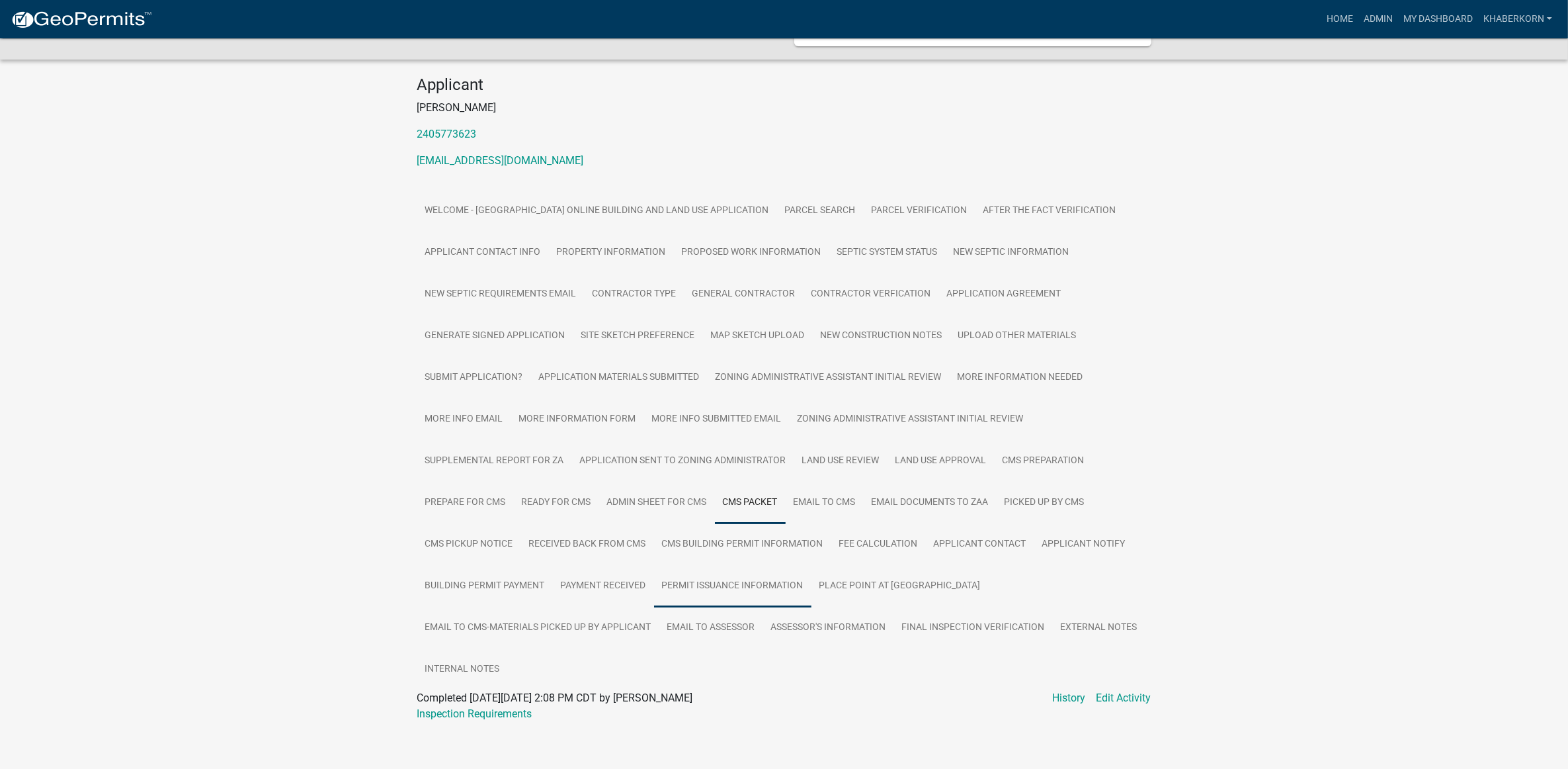
scroll to position [104, 0]
click at [679, 497] on link "Admin Sheet for CMS" at bounding box center [657, 501] width 116 height 43
click at [774, 484] on link "Email to CMS" at bounding box center [825, 501] width 78 height 43
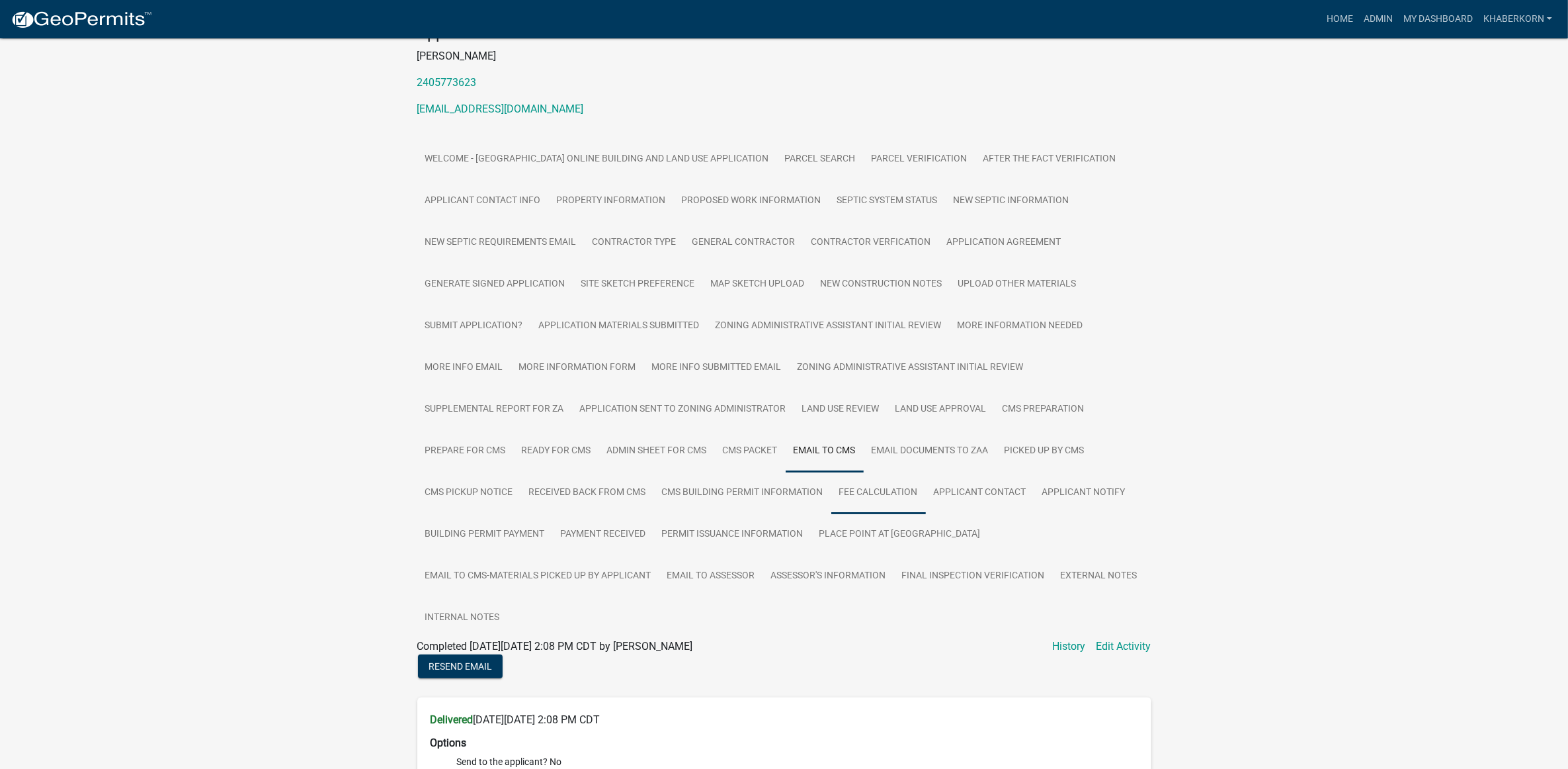
scroll to position [17, 0]
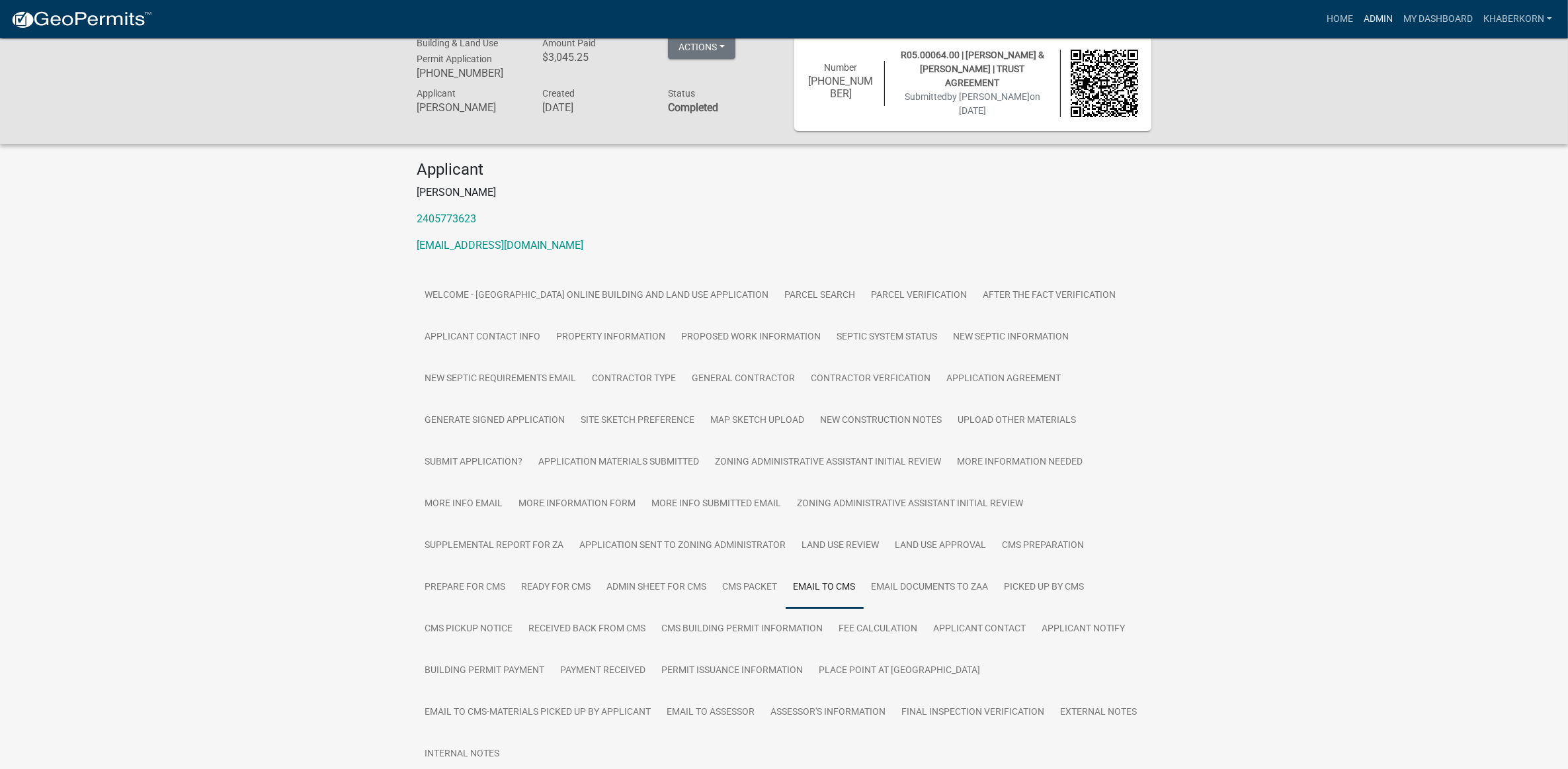
click at [774, 8] on link "Admin" at bounding box center [1379, 19] width 40 height 25
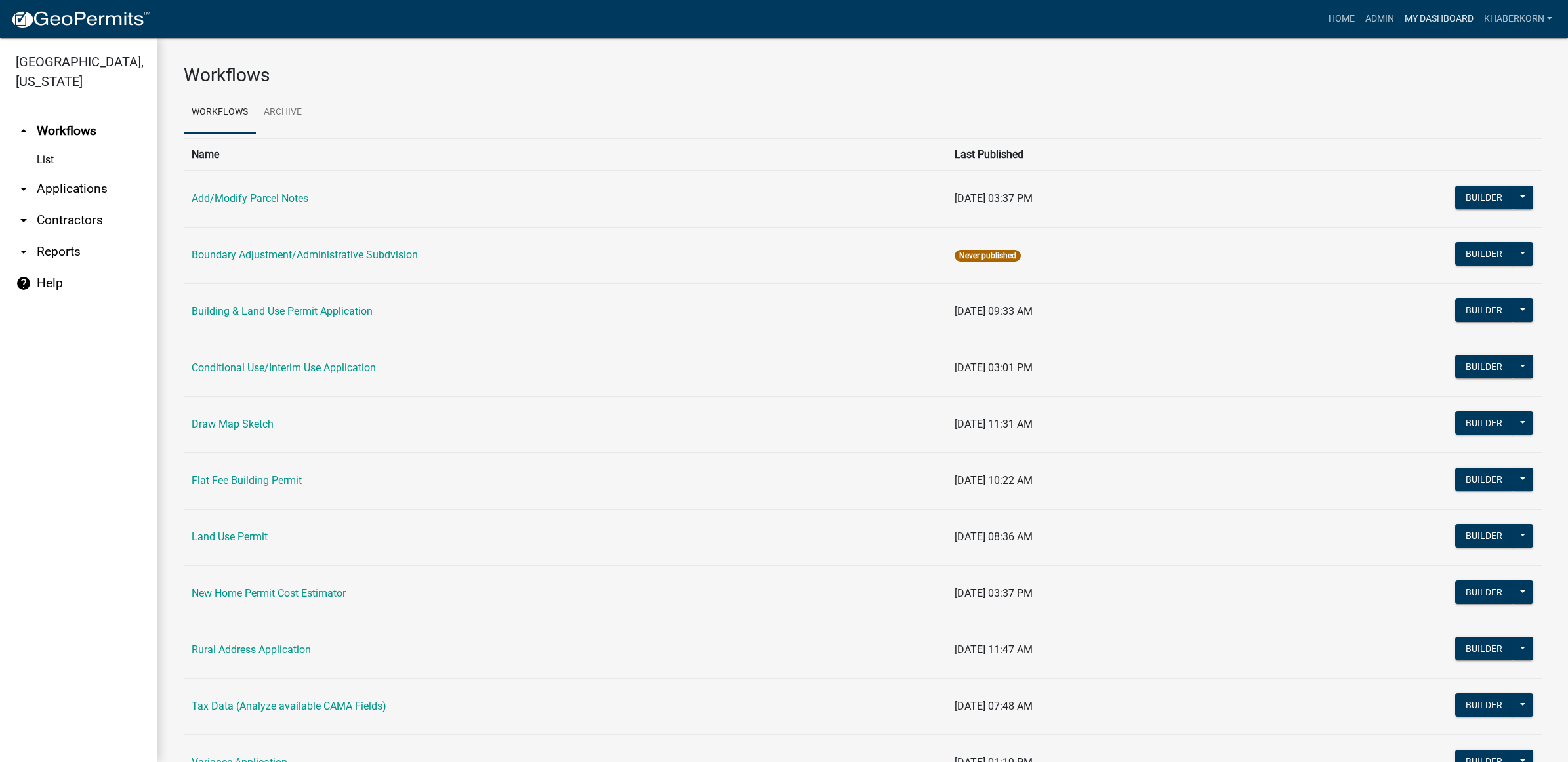
click at [767, 17] on link "My Dashboard" at bounding box center [1439, 19] width 79 height 25
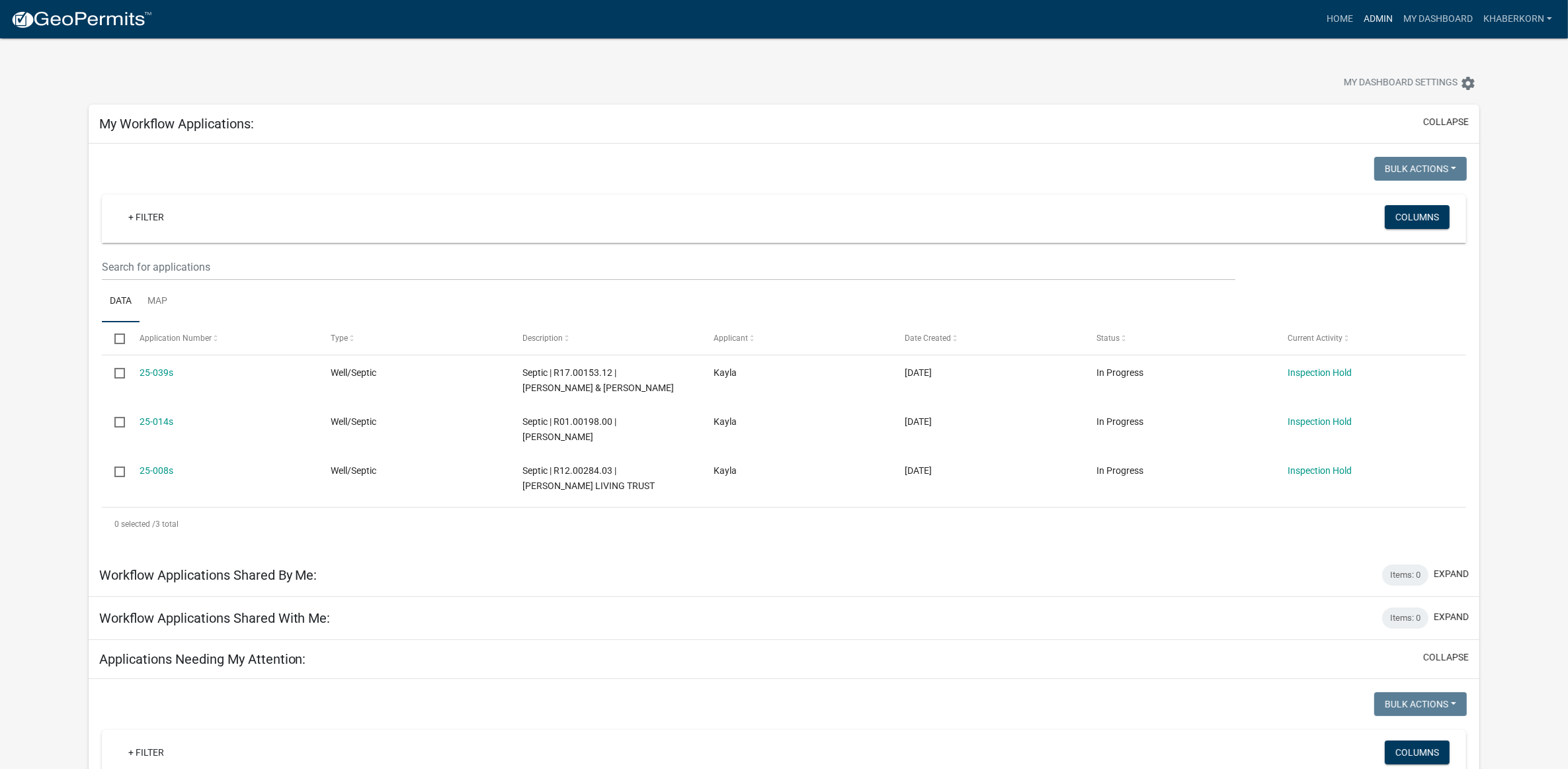
click at [774, 13] on link "Admin" at bounding box center [1379, 19] width 40 height 25
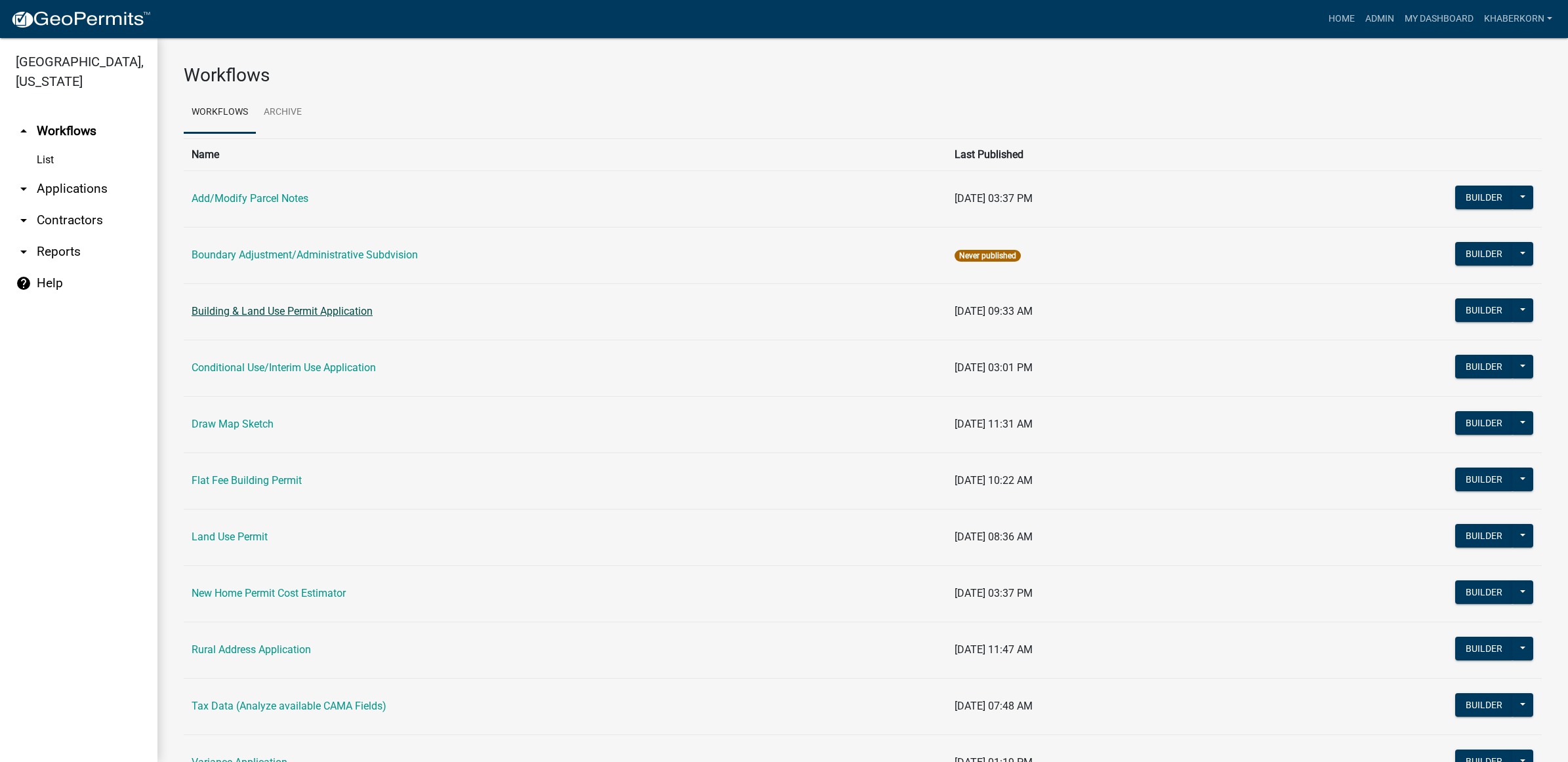
click at [303, 314] on link "Building & Land Use Permit Application" at bounding box center [281, 311] width 181 height 12
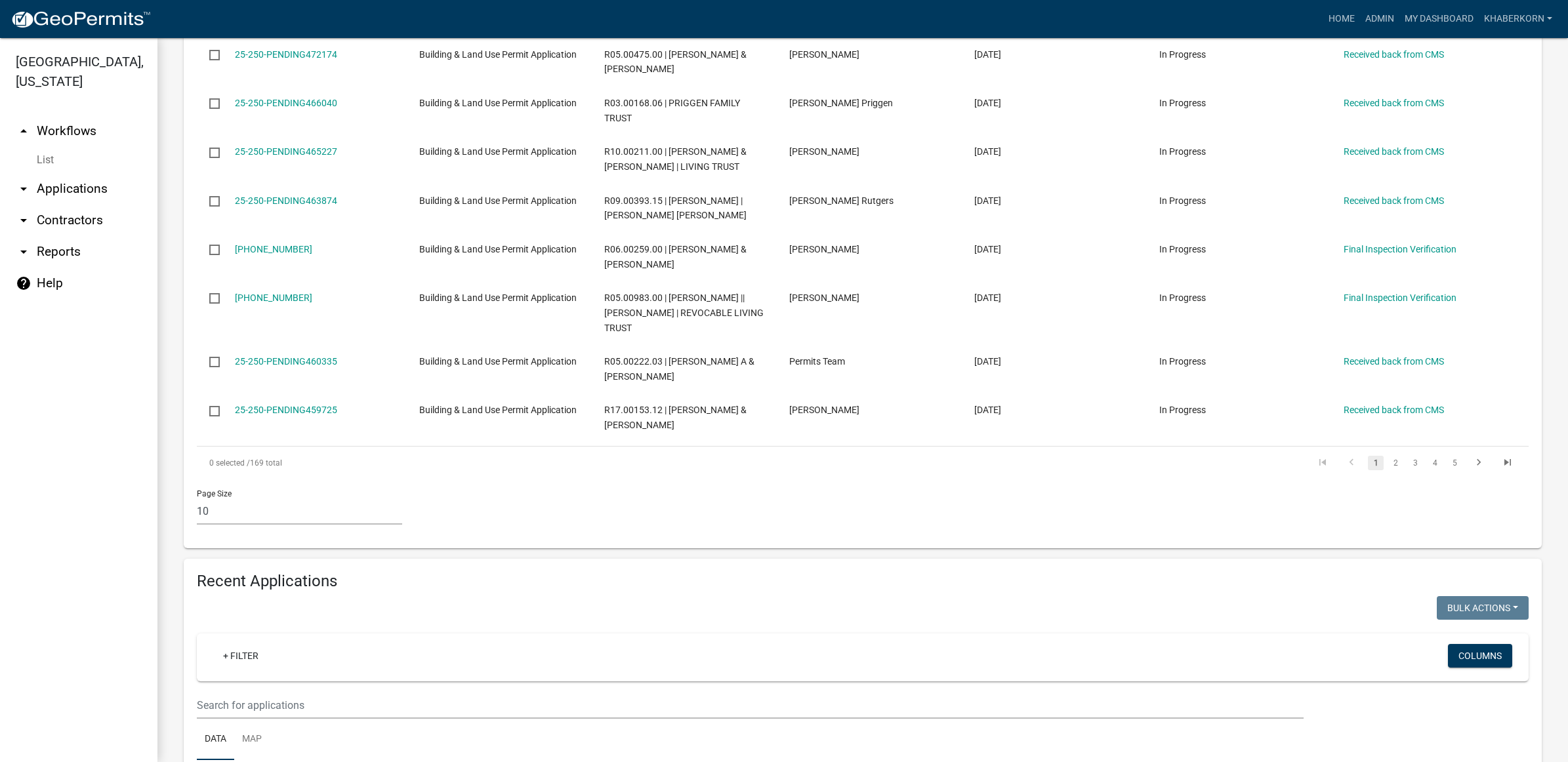
scroll to position [820, 0]
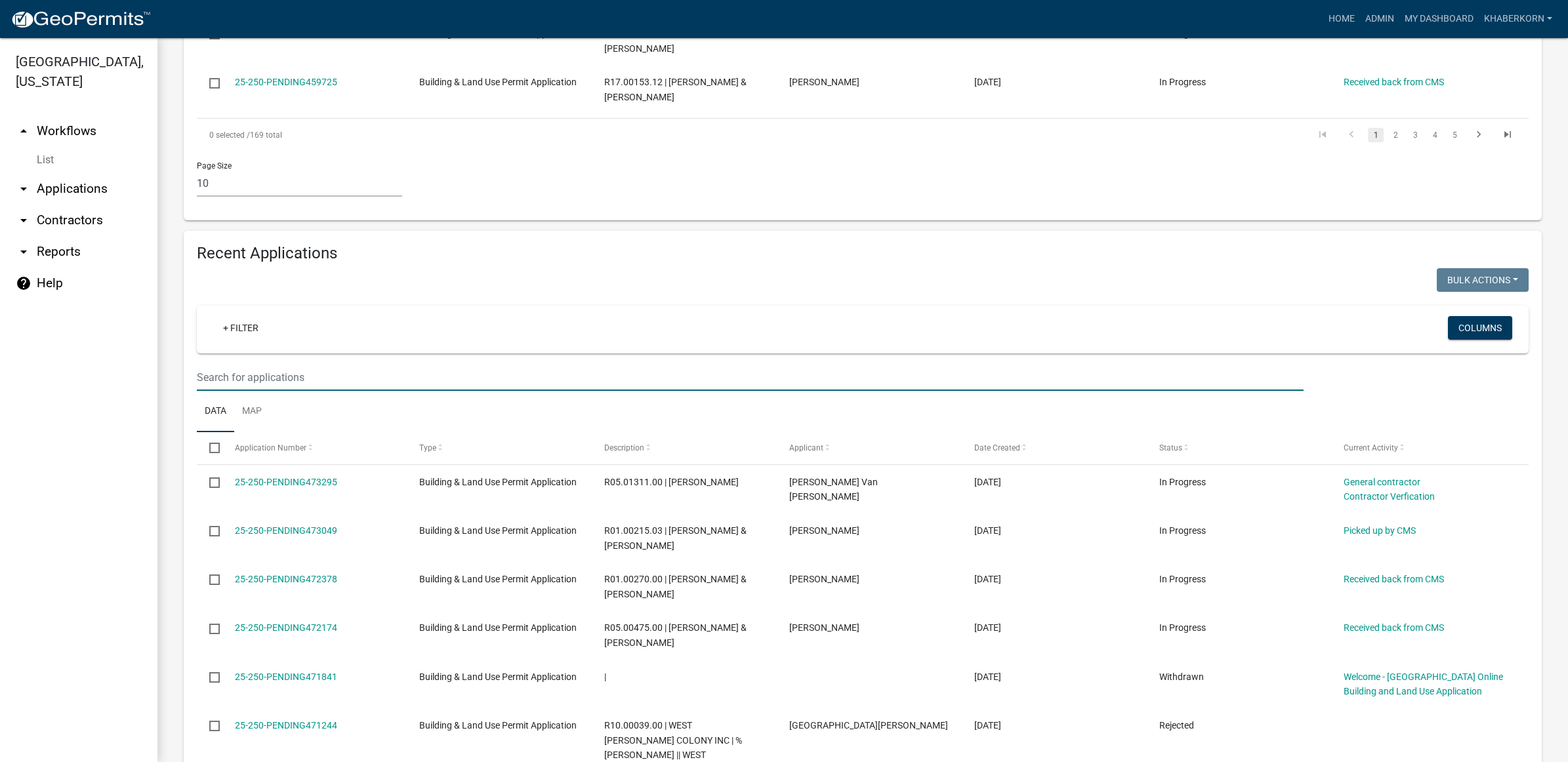
click at [252, 391] on input "text" at bounding box center [750, 377] width 1106 height 27
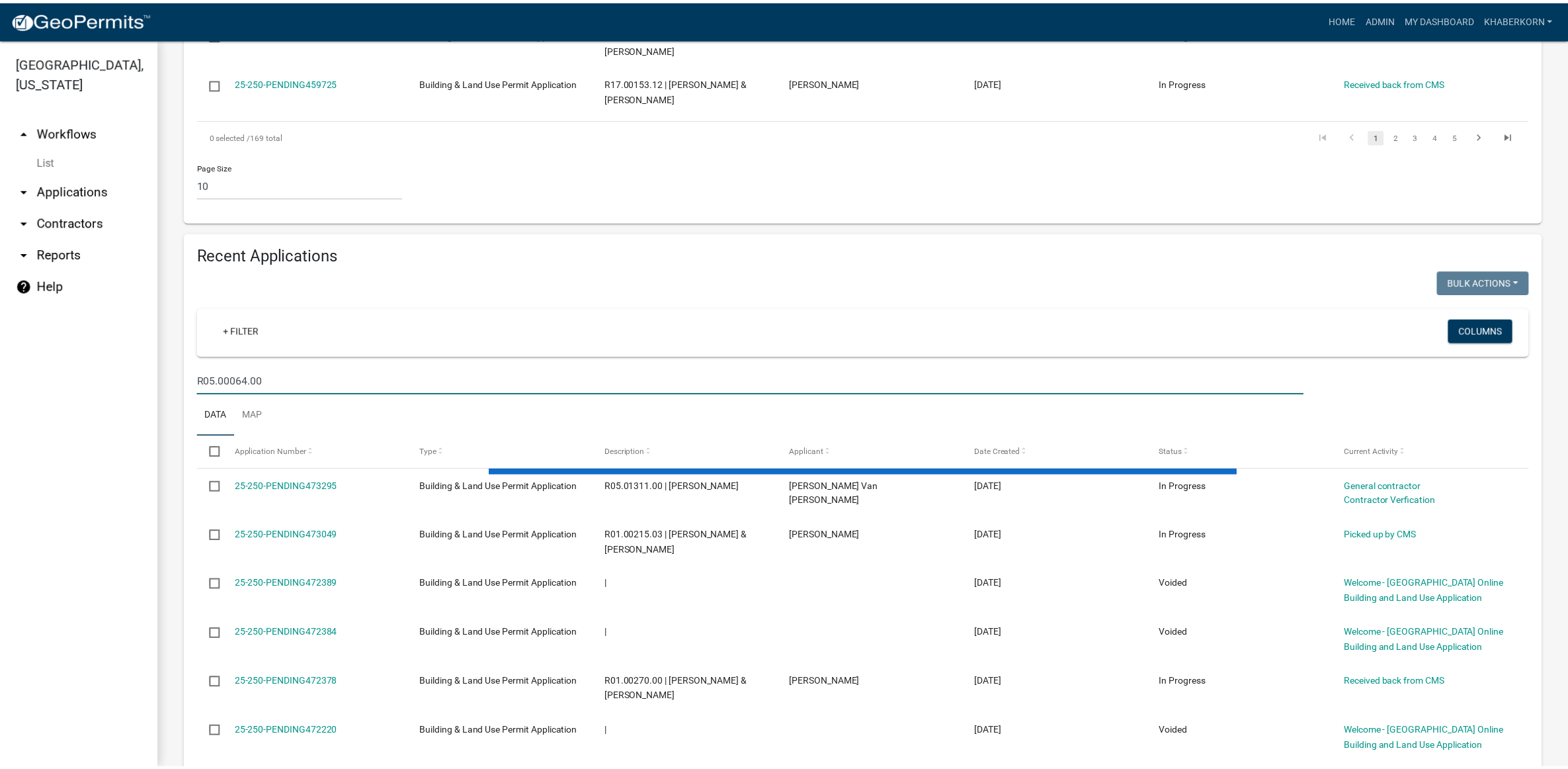
scroll to position [718, 0]
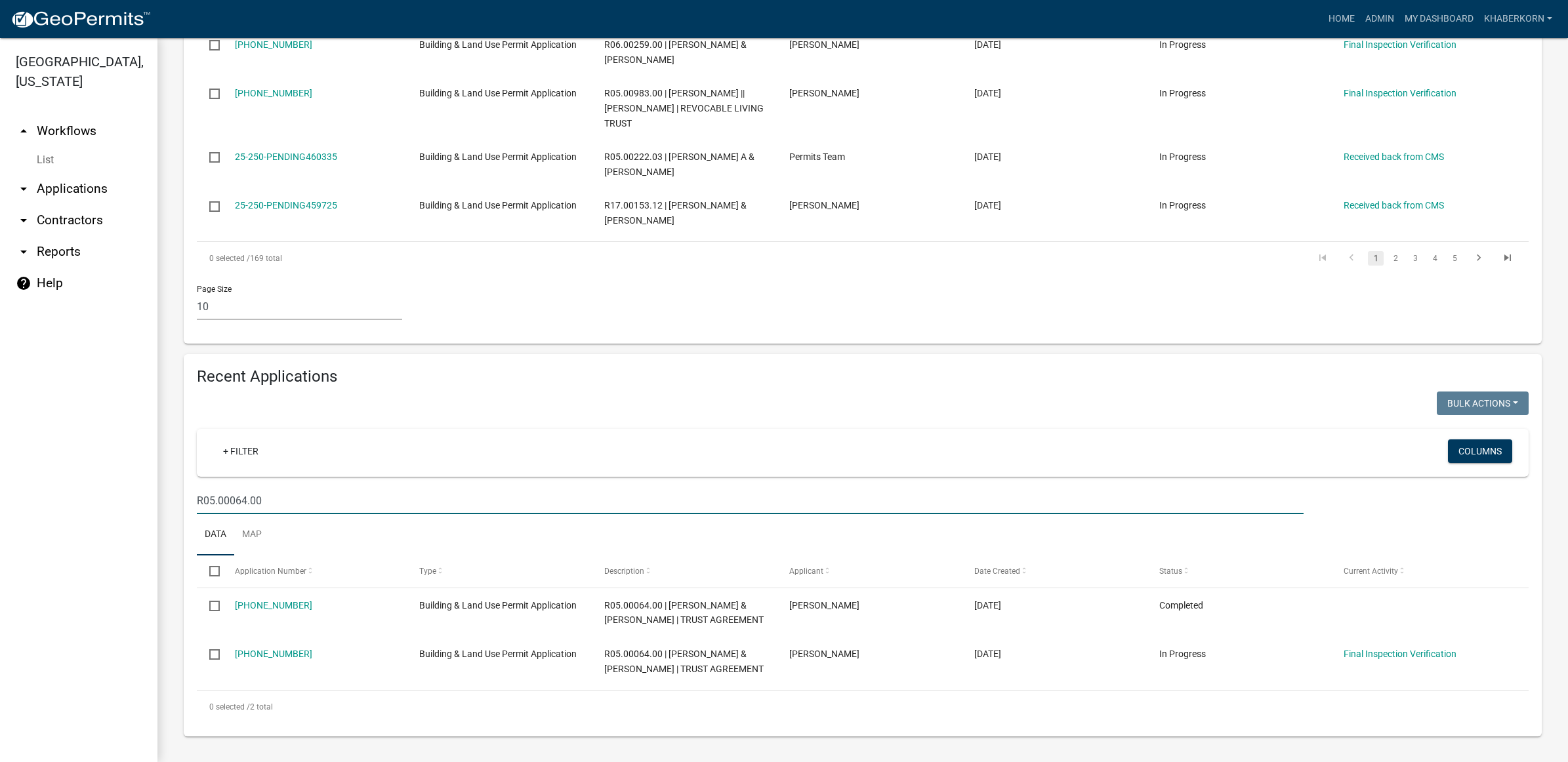
type input "R05.00064.00"
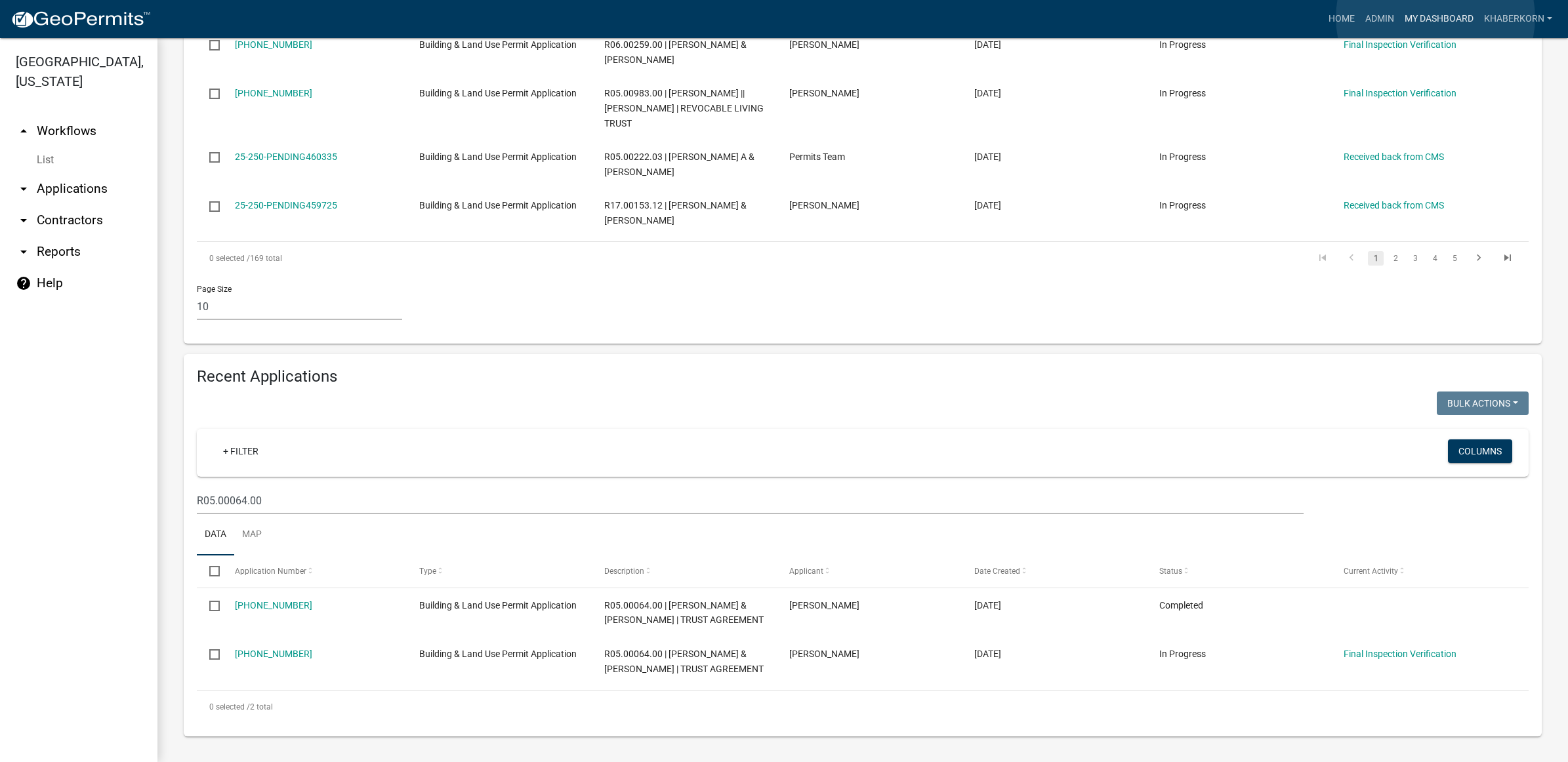
click at [767, 17] on link "My Dashboard" at bounding box center [1439, 19] width 79 height 25
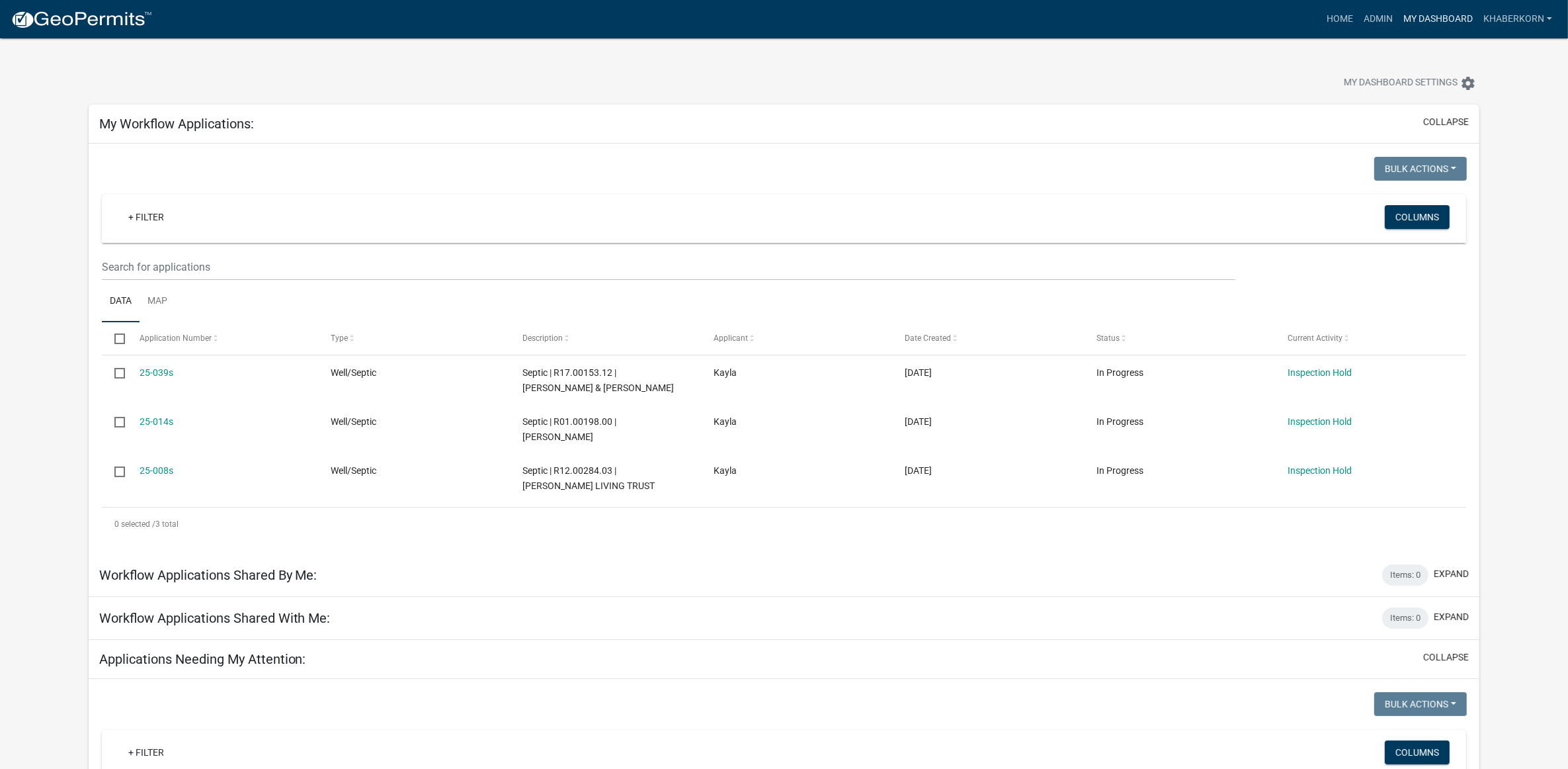
click at [774, 14] on link "My Dashboard" at bounding box center [1439, 19] width 80 height 25
